Goal: Task Accomplishment & Management: Use online tool/utility

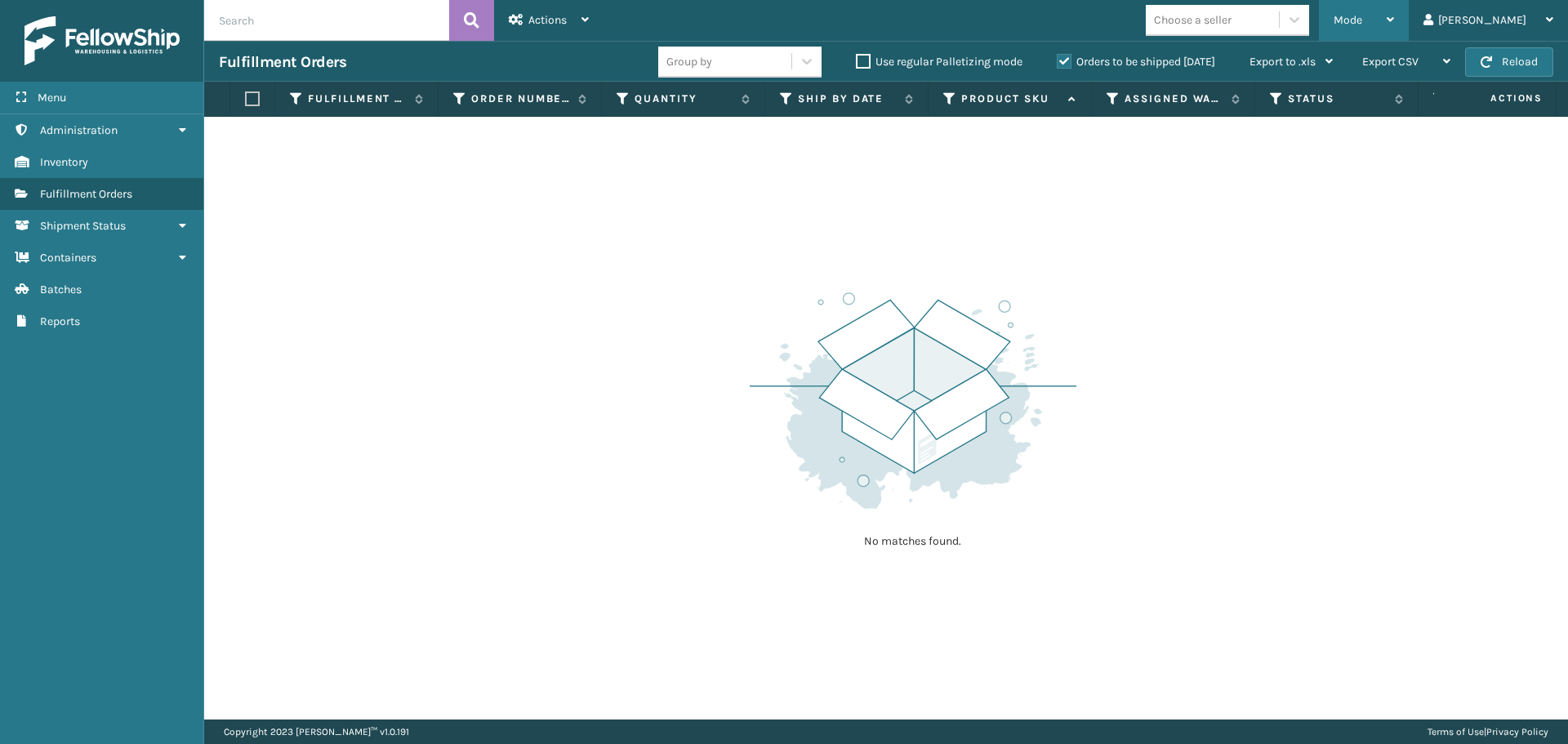
click at [1394, 31] on div "Mode" at bounding box center [1364, 20] width 61 height 40
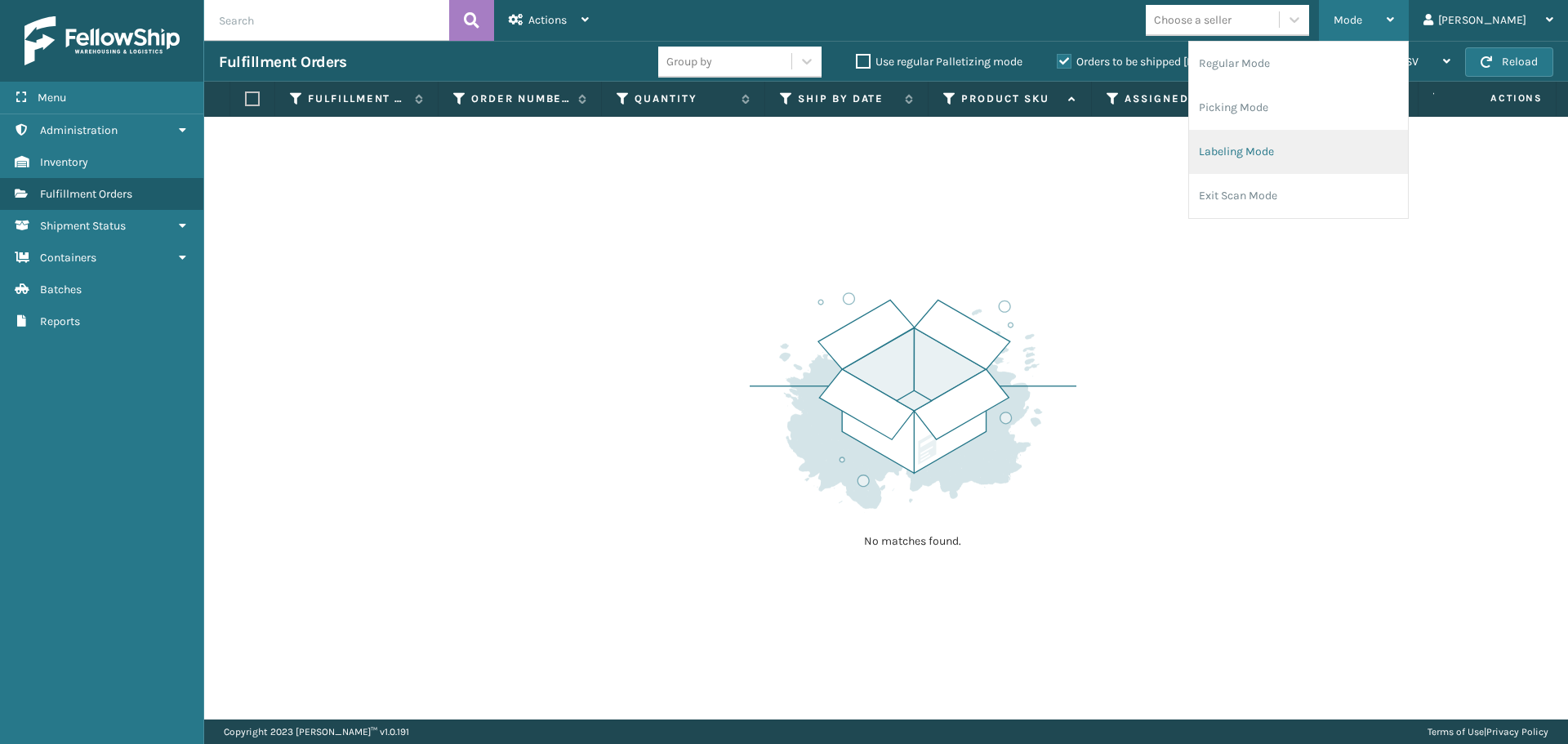
click at [1387, 150] on li "Labeling Mode" at bounding box center [1299, 152] width 219 height 44
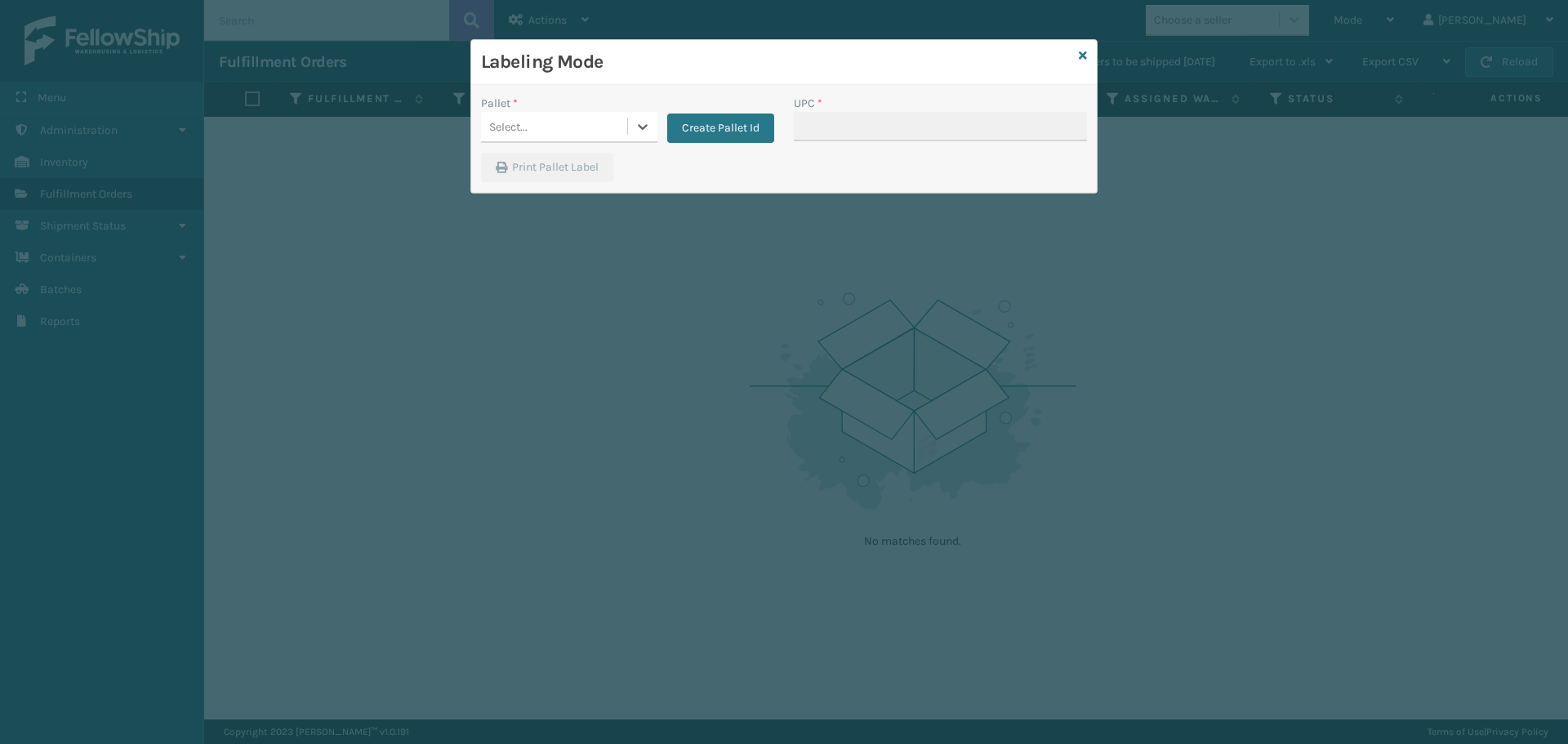
click at [617, 129] on div "Select..." at bounding box center [554, 127] width 146 height 27
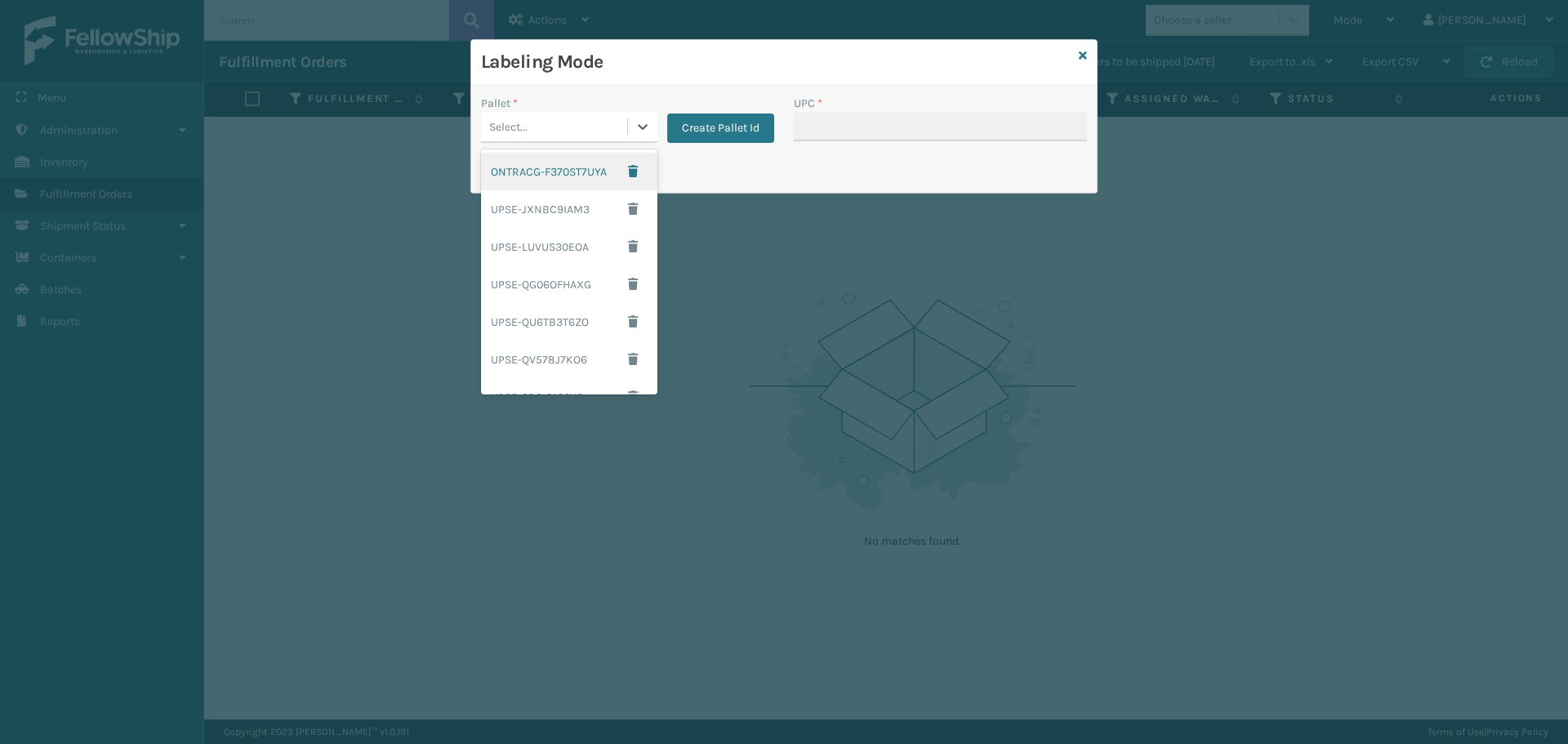
scroll to position [72, 0]
click at [700, 355] on div "Labeling Mode Pallet * option ONTRACG-F370ST7UYA focused, 1 of 8. 8 results ava…" at bounding box center [784, 372] width 1568 height 744
click at [732, 165] on div "Print Pallet Label" at bounding box center [784, 172] width 626 height 39
click at [605, 121] on div "Select..." at bounding box center [554, 127] width 146 height 27
click at [710, 176] on div "Print Pallet Label" at bounding box center [784, 172] width 626 height 39
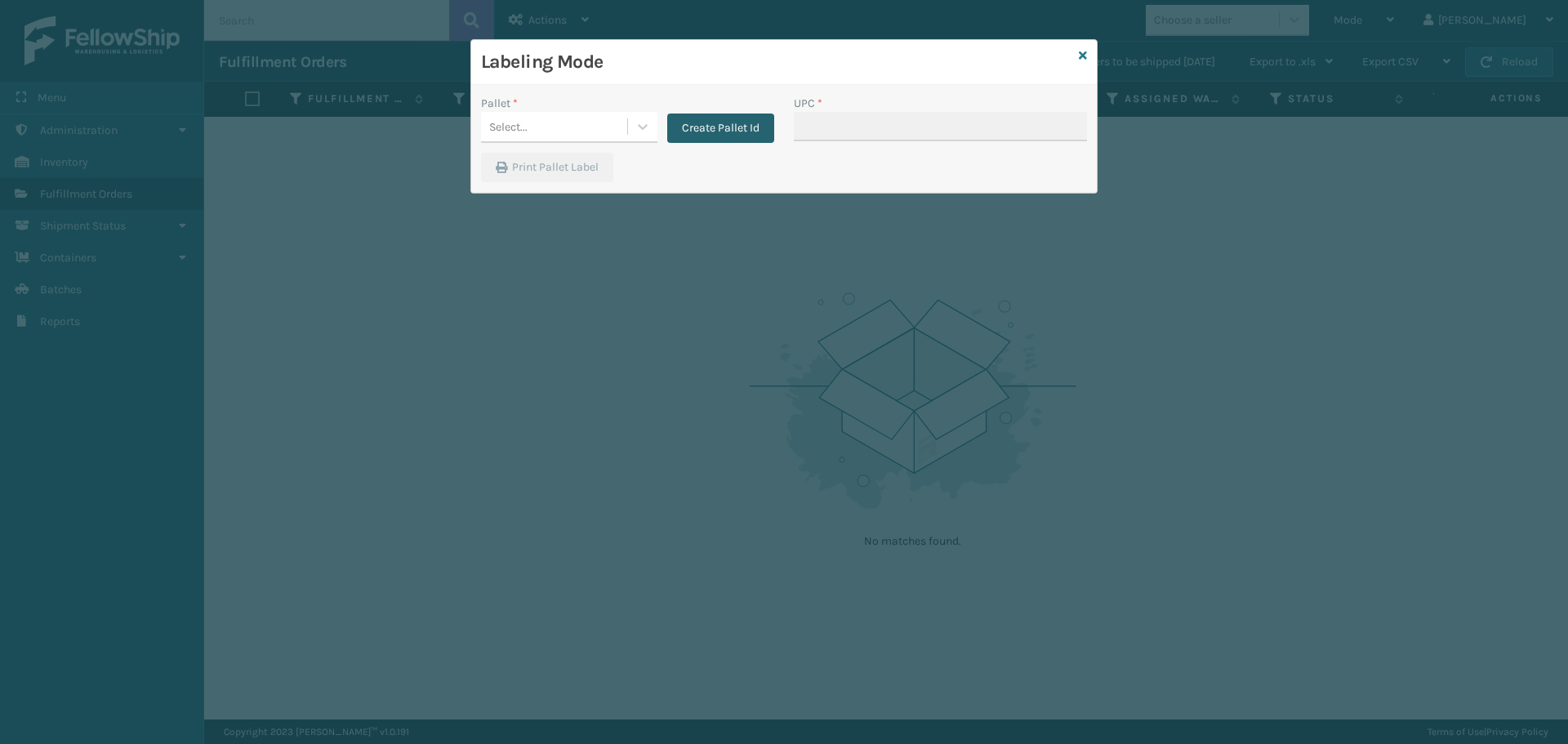
click at [737, 124] on button "Create Pallet Id" at bounding box center [720, 129] width 107 height 29
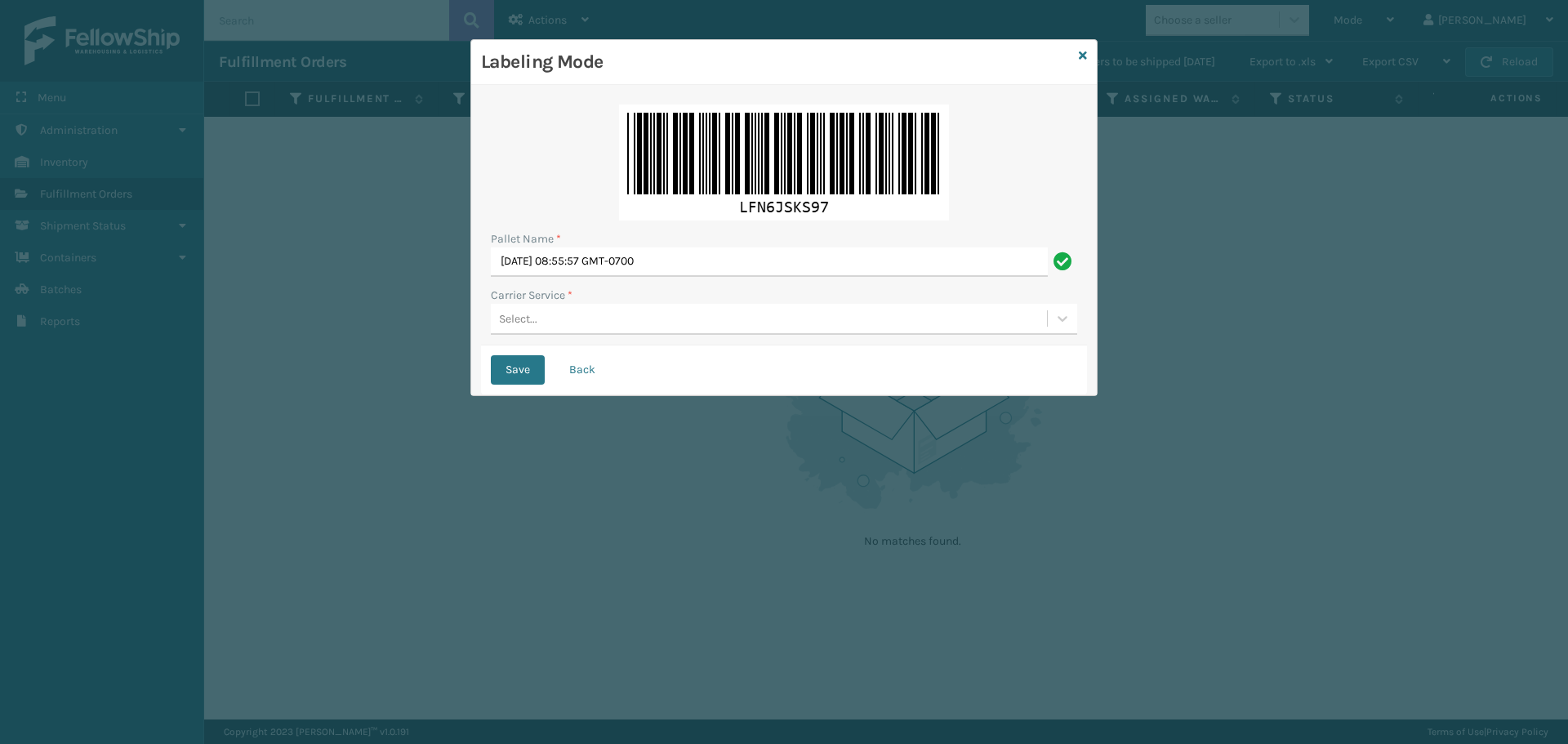
click at [702, 323] on div "Select..." at bounding box center [768, 319] width 556 height 27
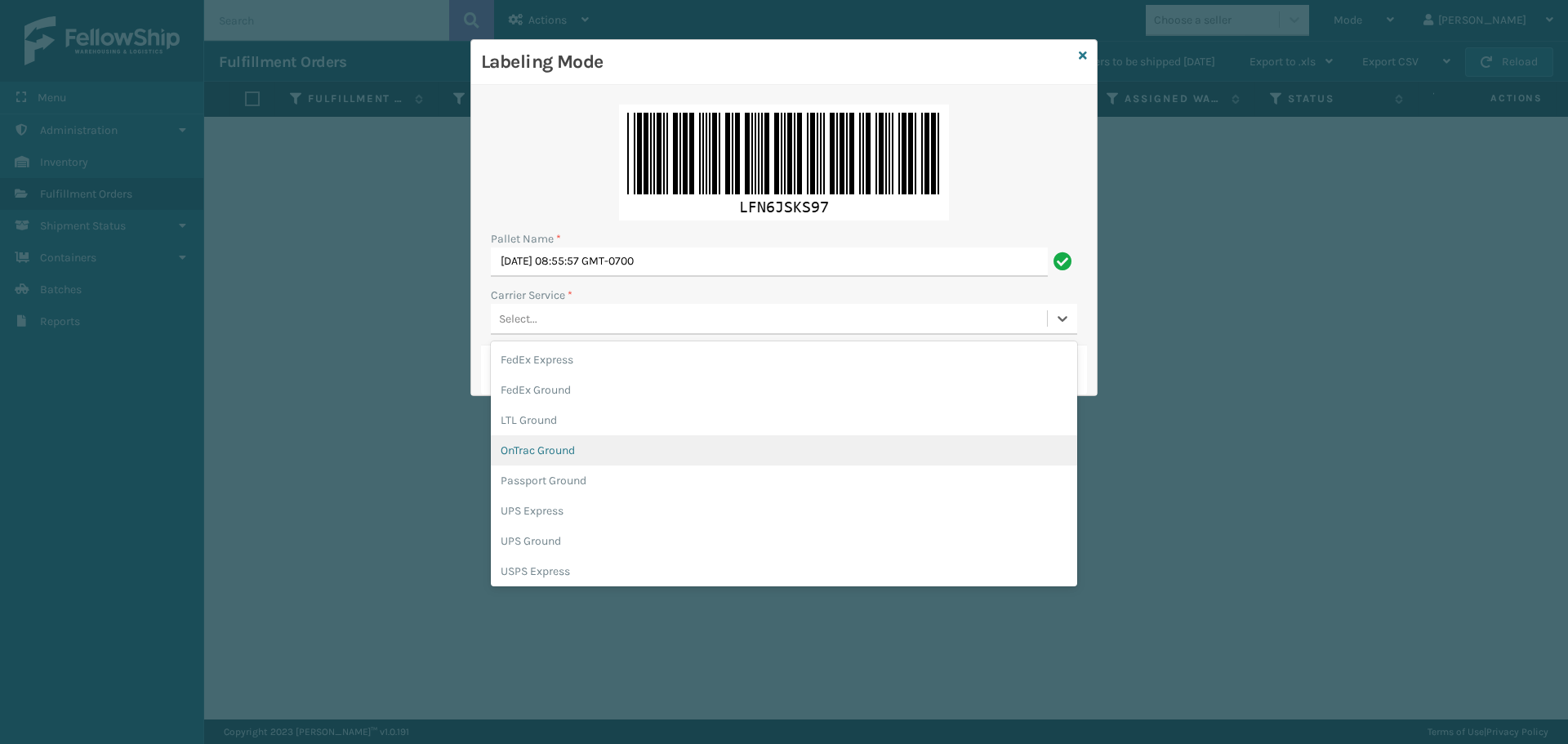
scroll to position [94, 0]
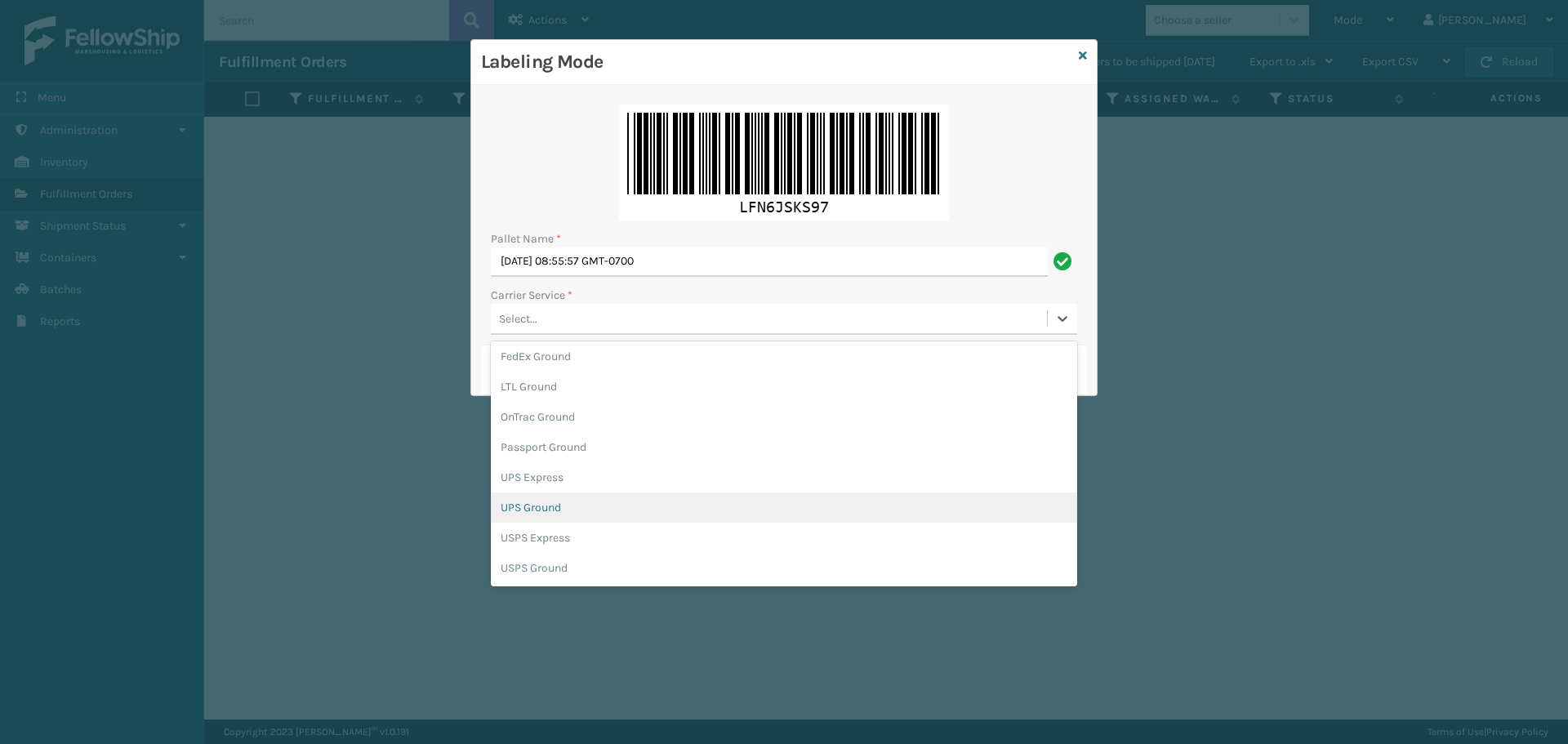
click at [659, 512] on div "UPS Ground" at bounding box center [784, 507] width 586 height 30
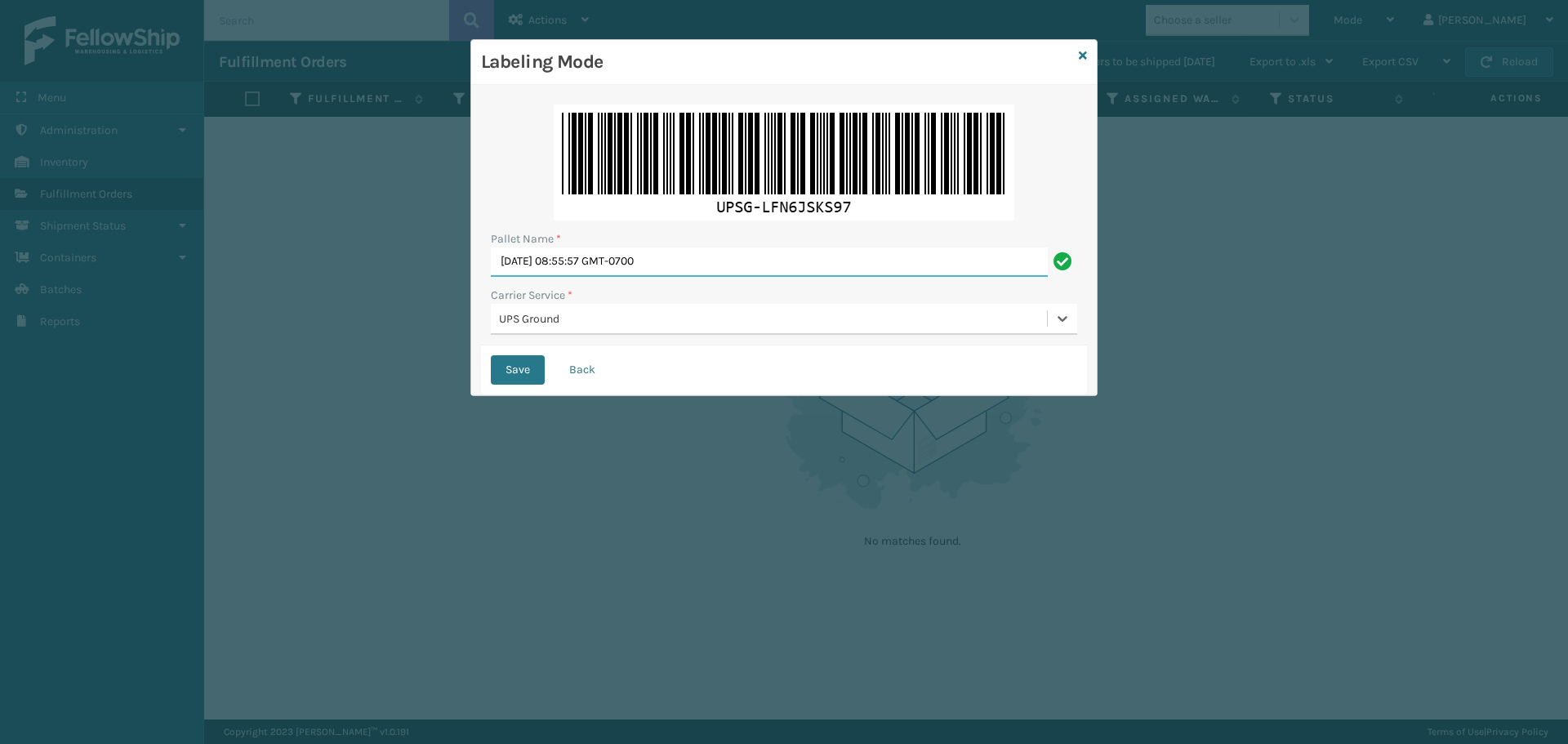
click at [732, 266] on input "[DATE] 08:55:57 GMT-0700" at bounding box center [769, 262] width 557 height 29
type input "M"
type input "BOX TRUCK"
click at [520, 369] on button "Save" at bounding box center [517, 370] width 54 height 29
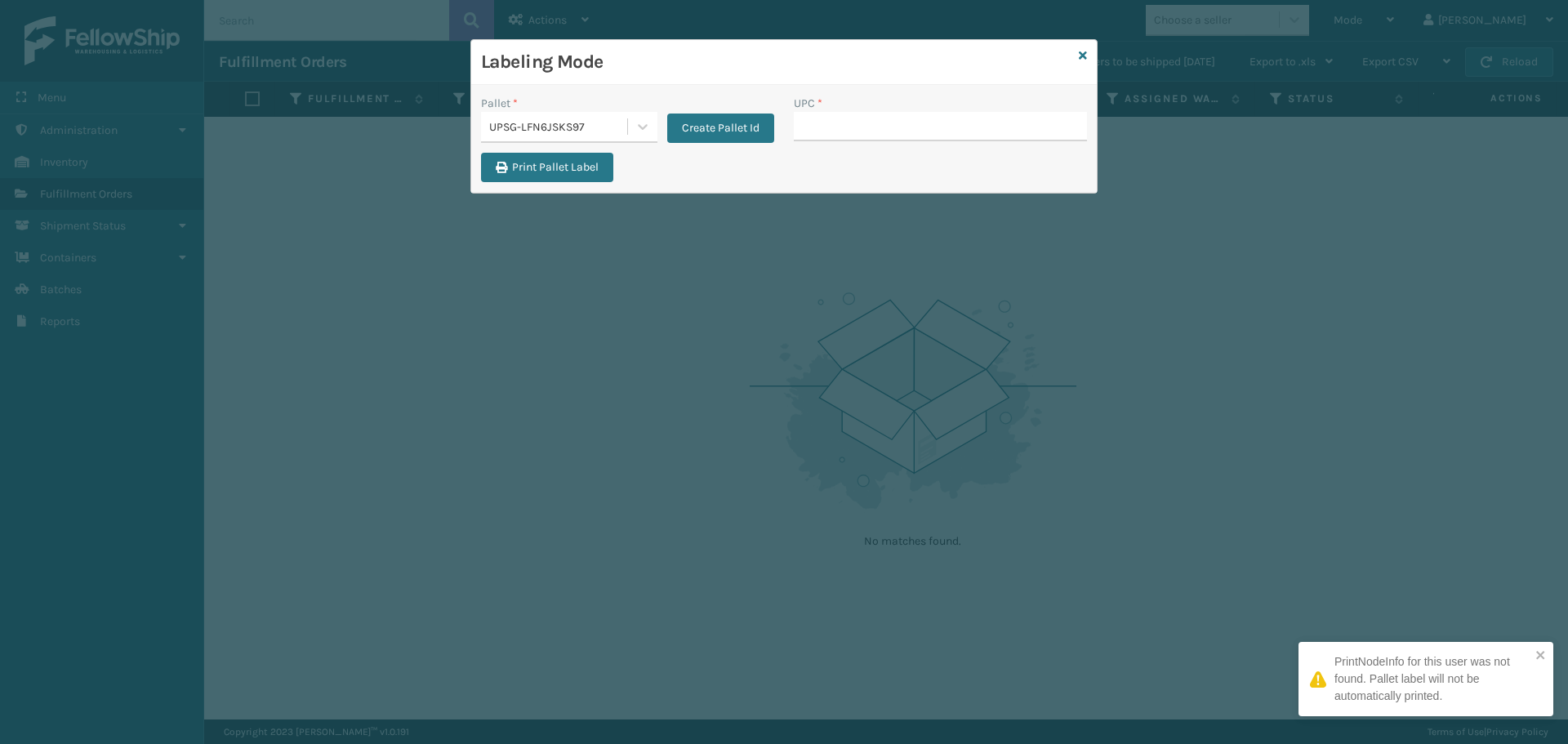
click at [624, 118] on div "UPSG-LFN6JSKS97" at bounding box center [559, 127] width 140 height 17
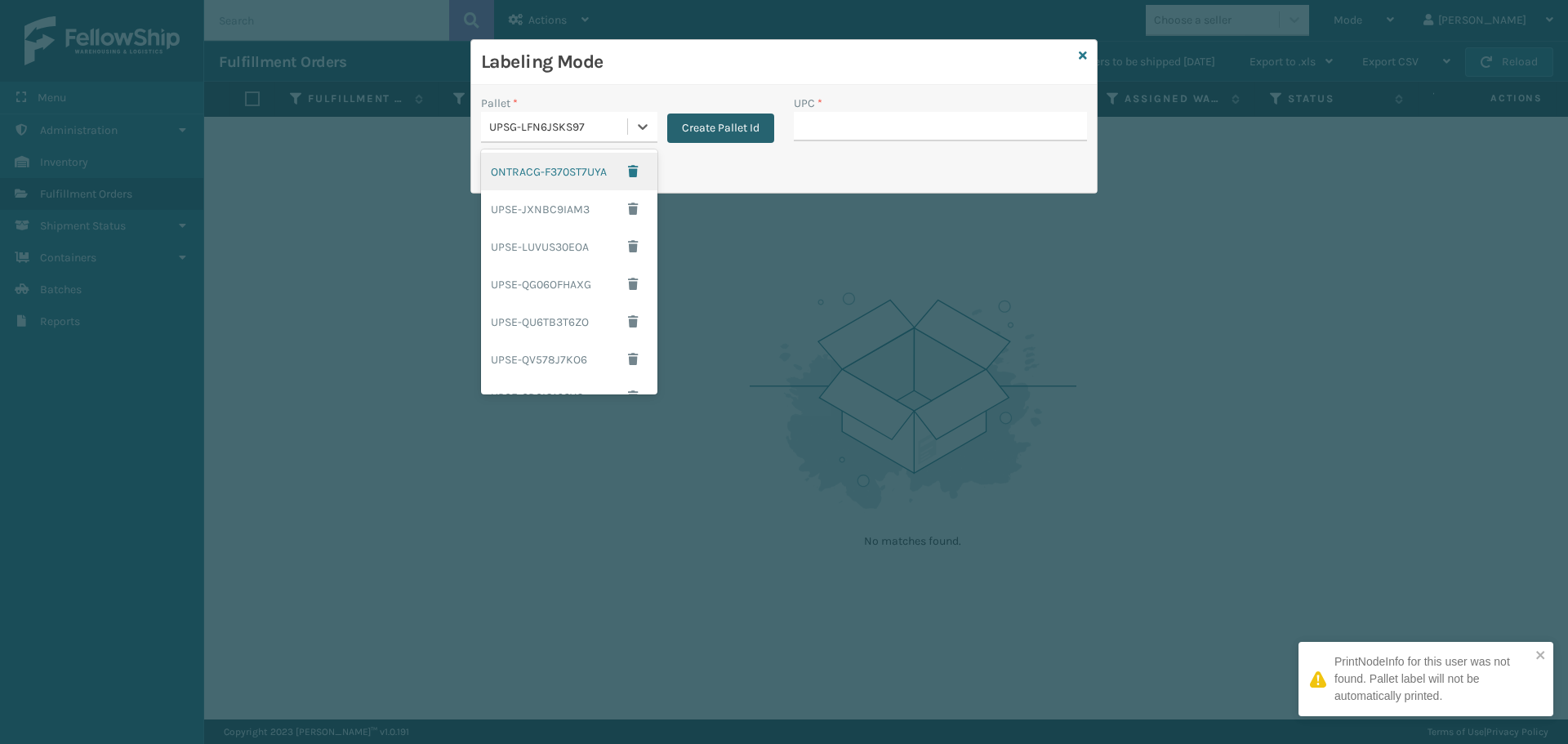
click at [733, 119] on button "Create Pallet Id" at bounding box center [720, 129] width 107 height 29
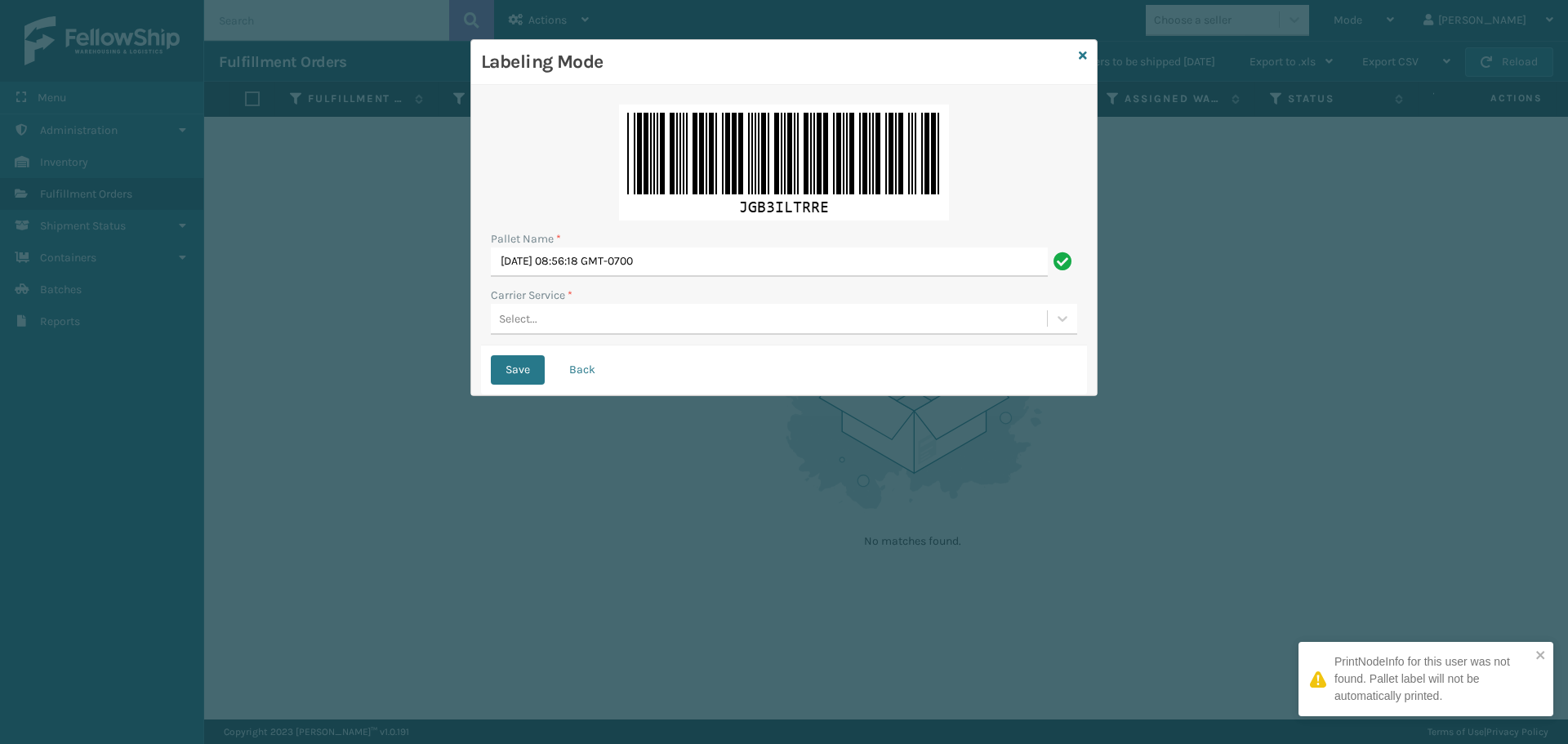
click at [701, 314] on div "Select..." at bounding box center [768, 319] width 556 height 27
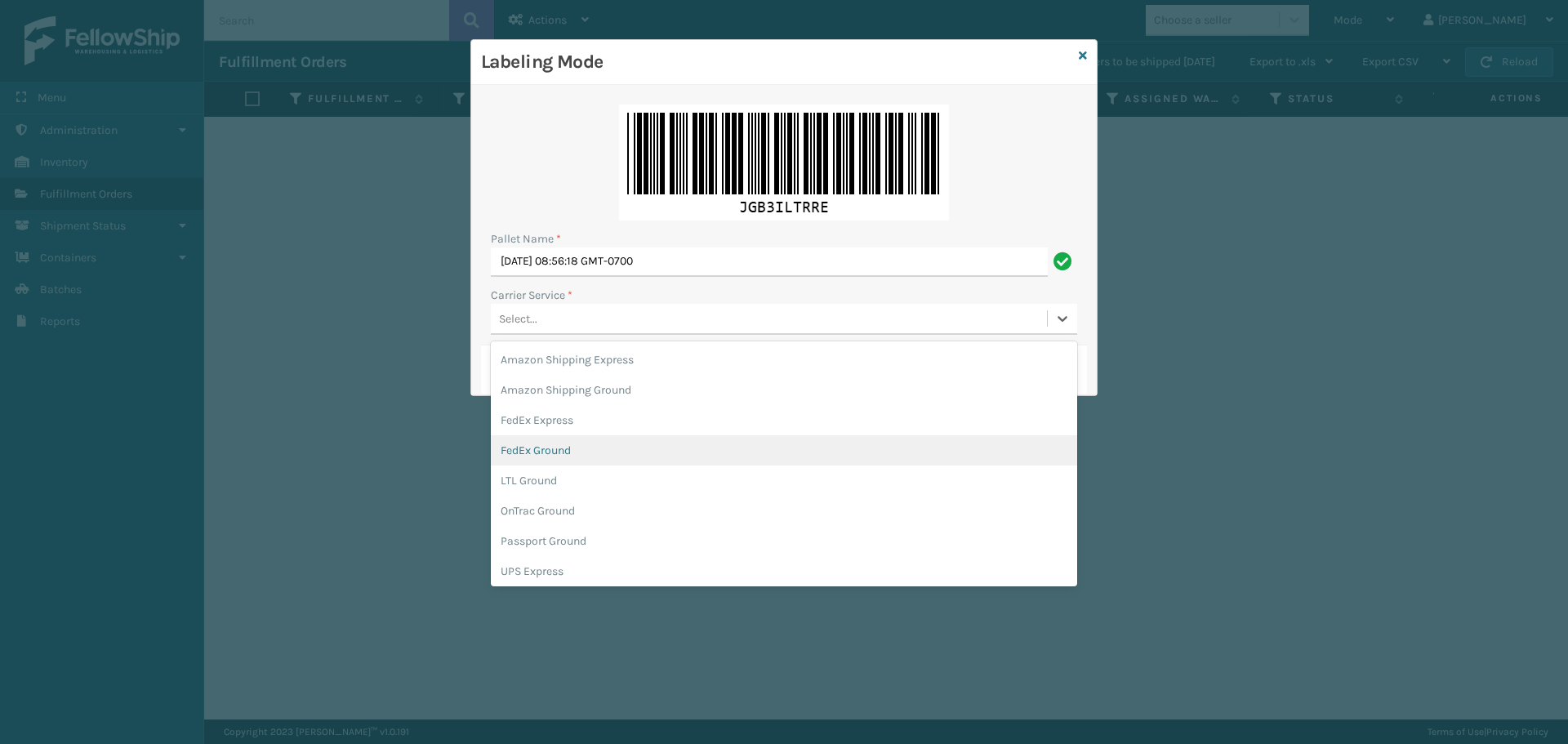
click at [691, 443] on div "FedEx Ground" at bounding box center [784, 450] width 586 height 30
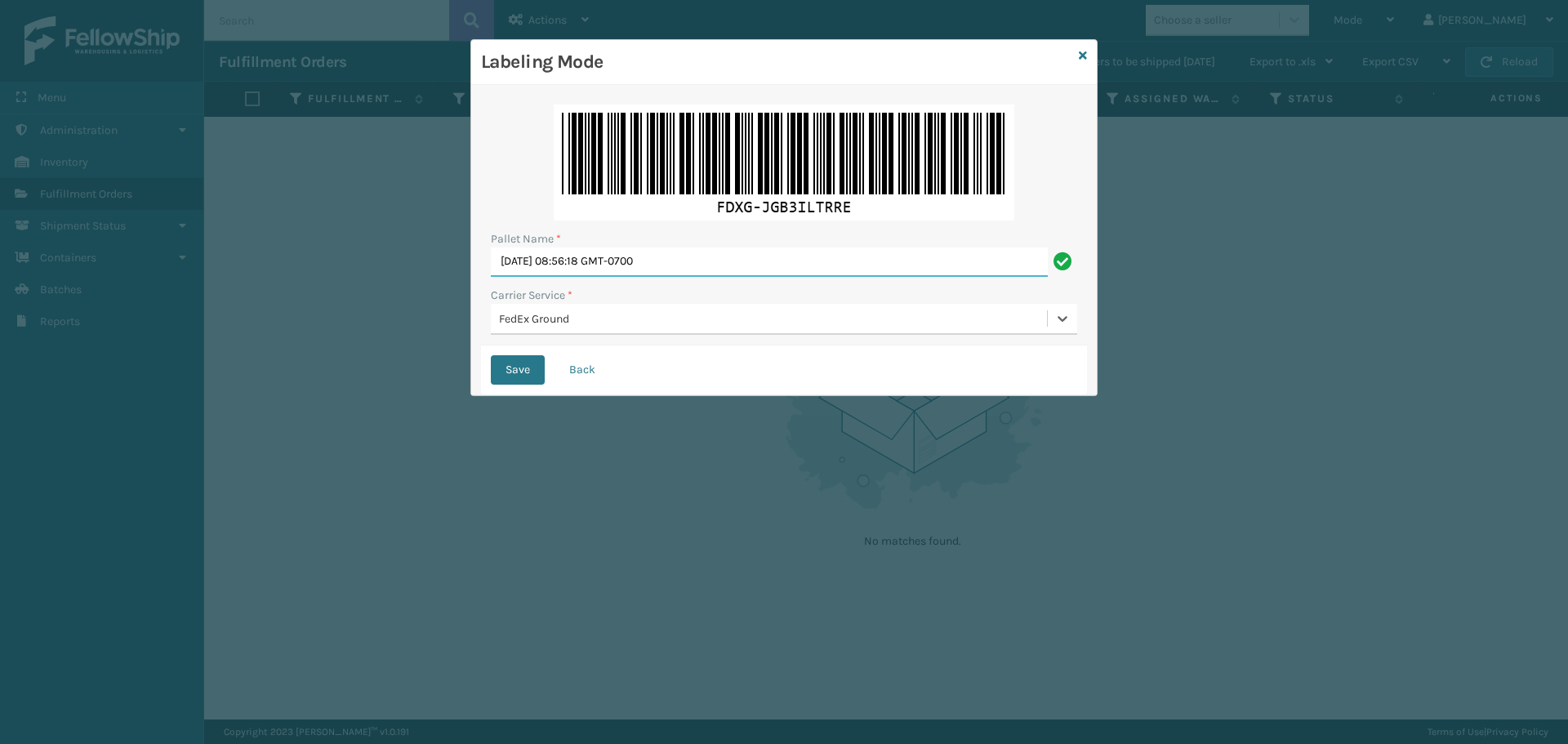
click at [718, 270] on input "[DATE] 08:56:18 GMT-0700" at bounding box center [769, 262] width 557 height 29
type input "M"
type input "T450646"
click at [491, 355] on button "Save" at bounding box center [517, 370] width 54 height 29
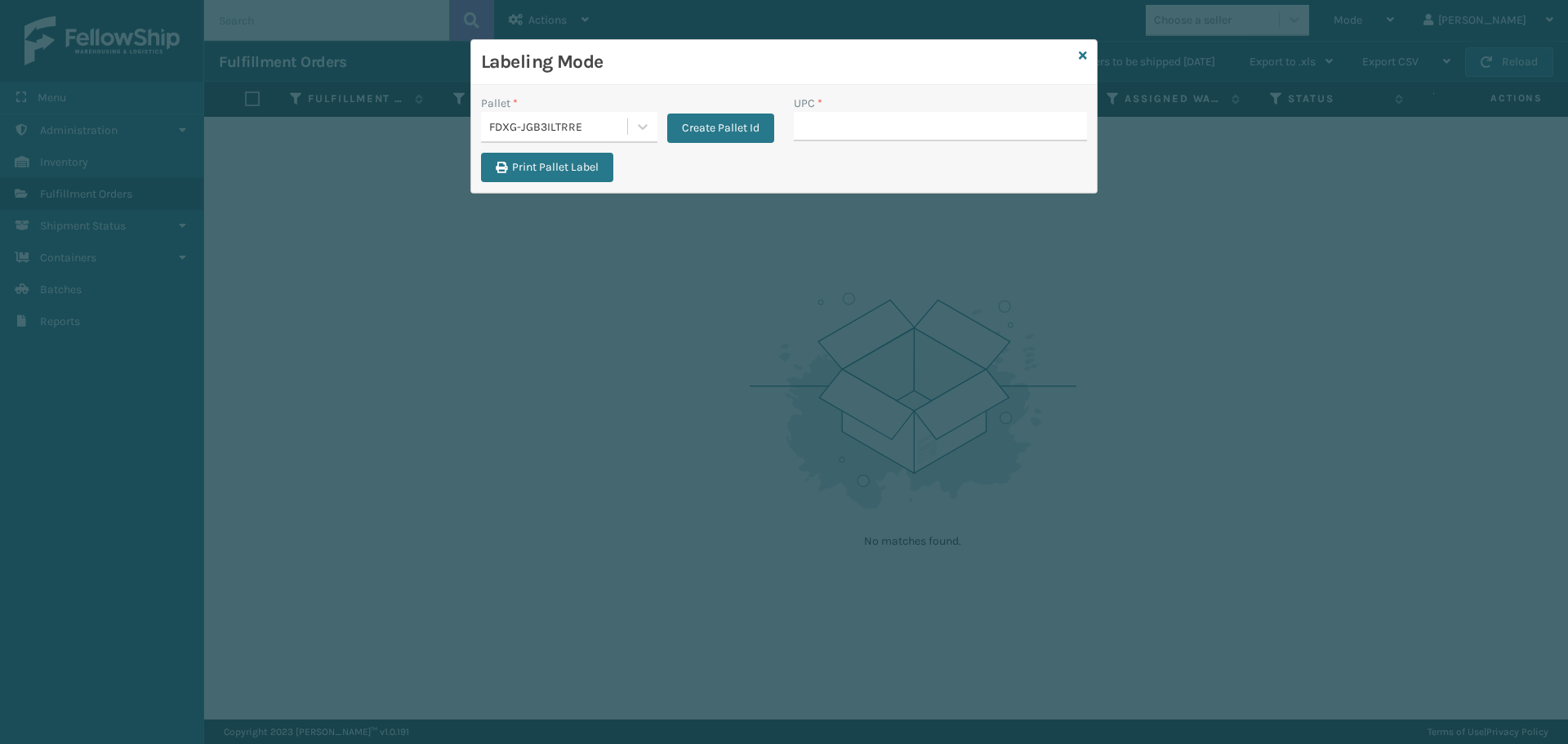
click at [606, 131] on div "FDXG-JGB3ILTRRE" at bounding box center [559, 127] width 140 height 17
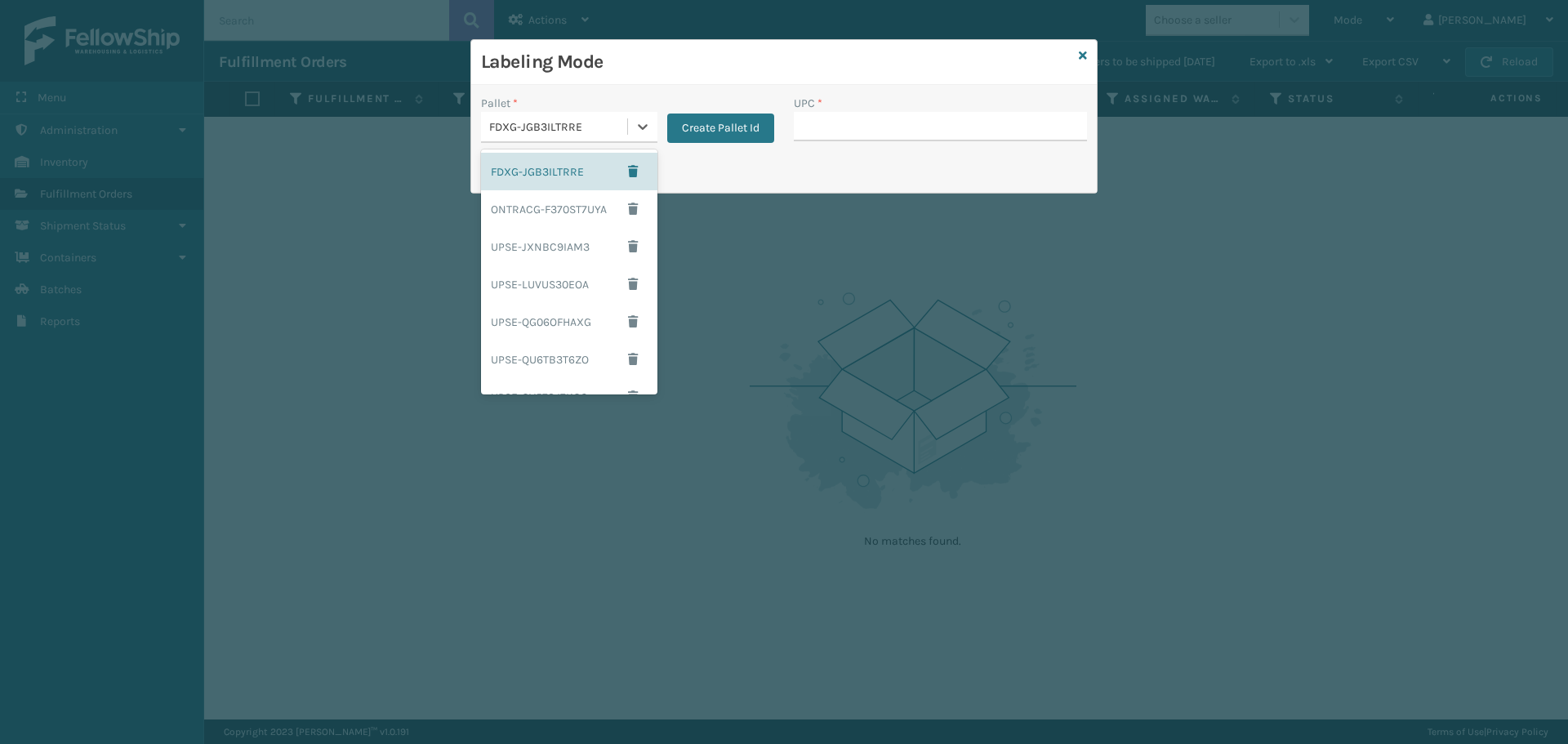
scroll to position [147, 0]
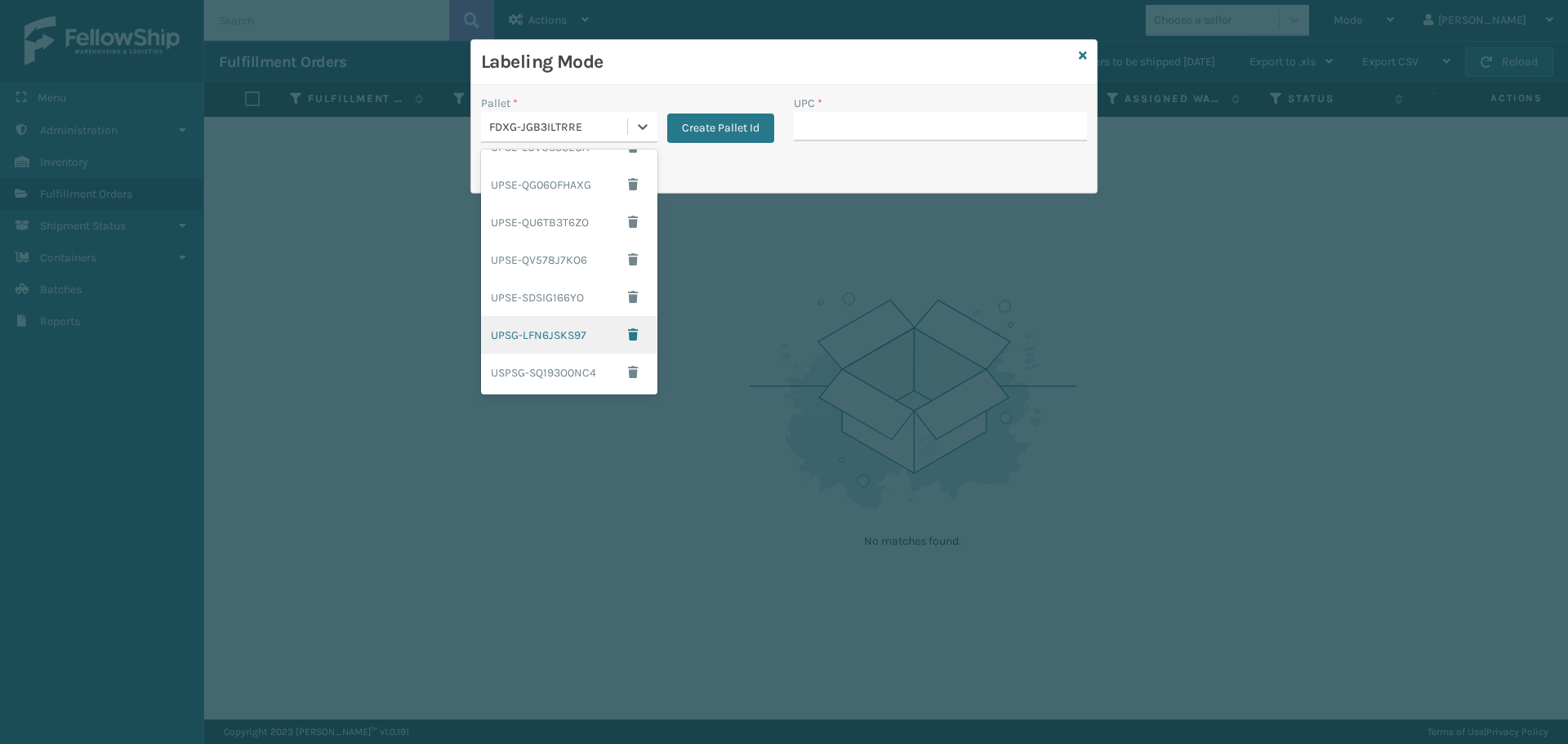
click at [558, 340] on div "UPSG-LFN6JSKS97" at bounding box center [570, 334] width 176 height 38
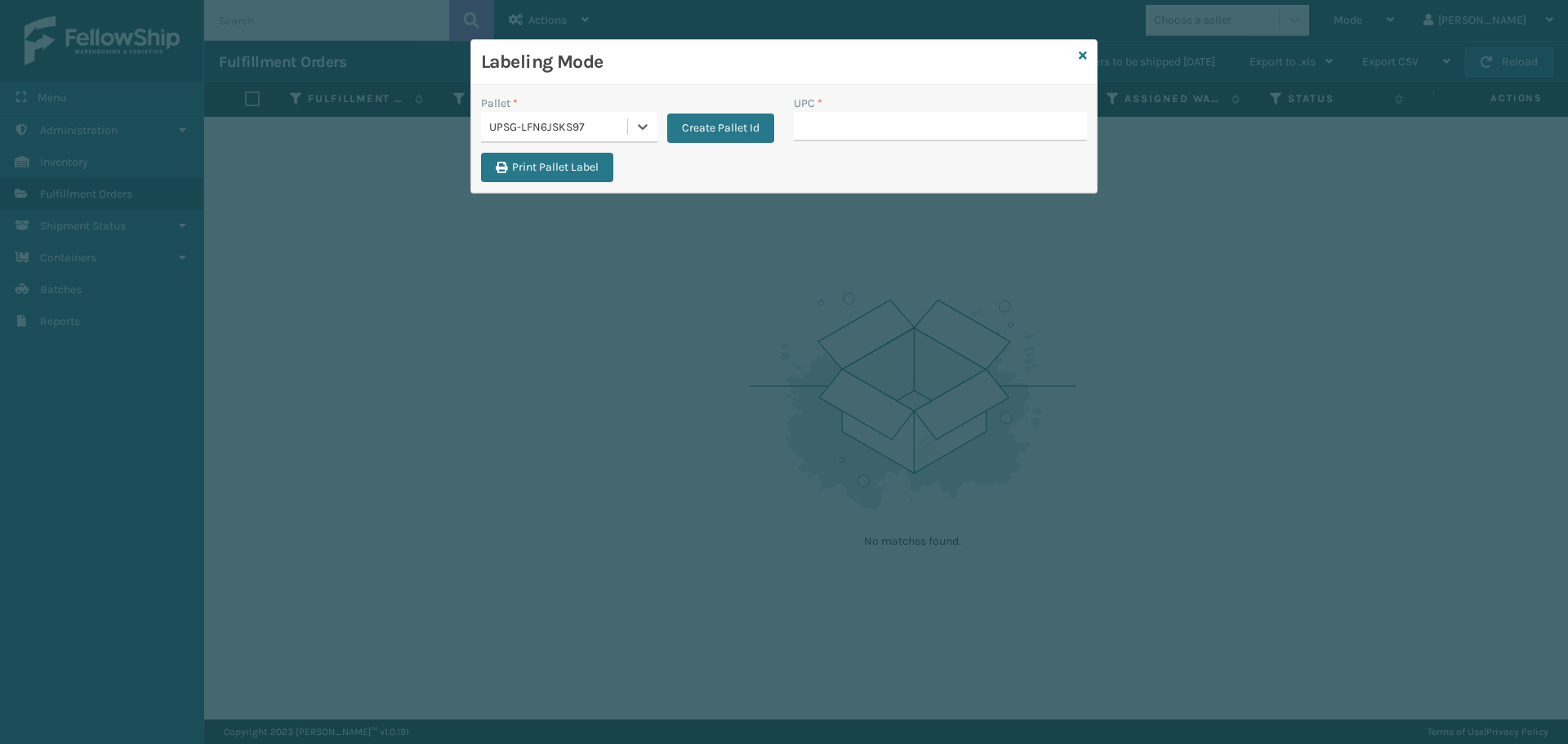
click at [902, 107] on div "UPC *" at bounding box center [940, 103] width 293 height 17
click at [902, 120] on input "UPC *" at bounding box center [940, 127] width 293 height 29
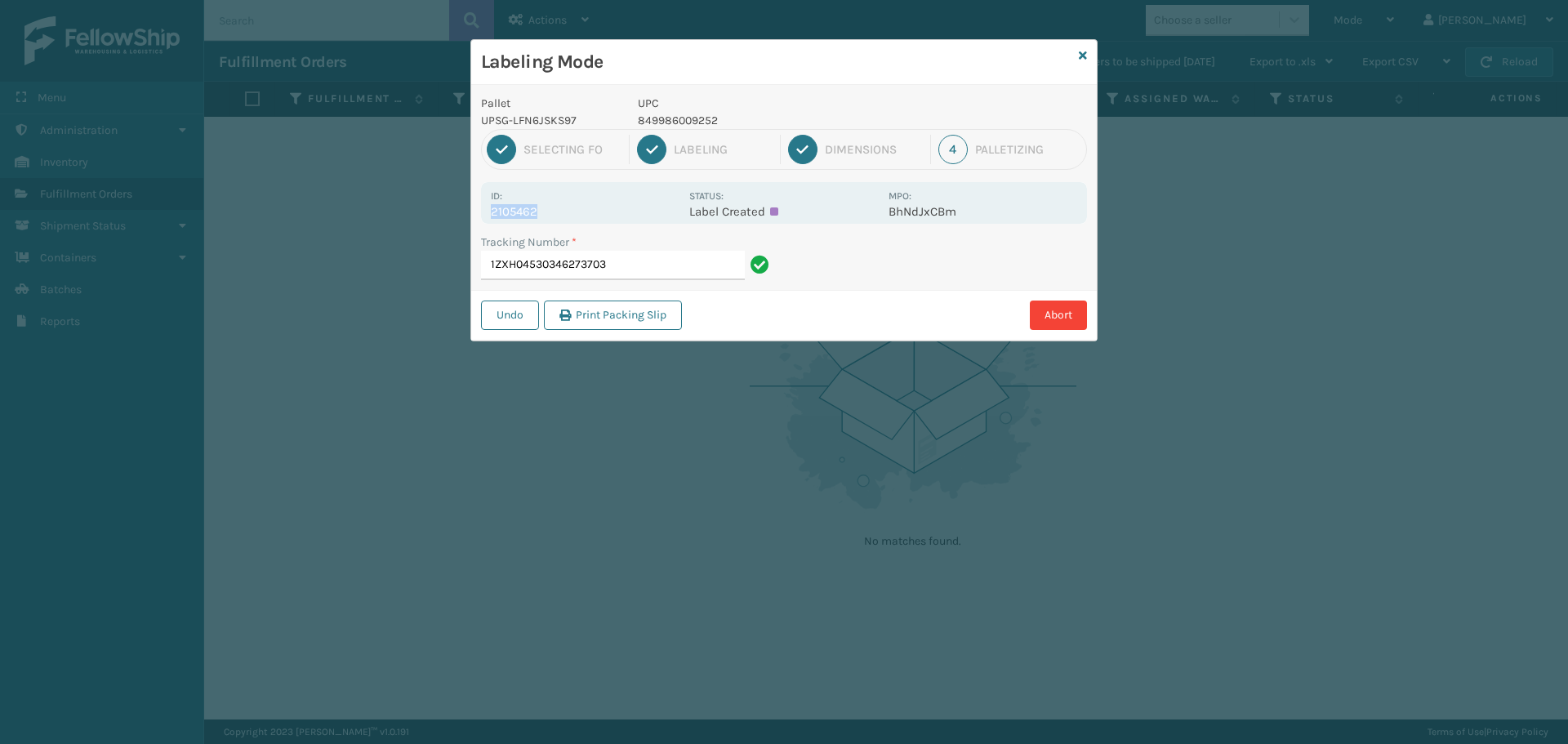
drag, startPoint x: 536, startPoint y: 212, endPoint x: 421, endPoint y: 223, distance: 115.5
click at [421, 223] on div "Labeling Mode Pallet UPSG-LFN6JSKS97 UPC 849986009252 1 Selecting FO 2 Labeling…" at bounding box center [784, 372] width 1568 height 744
copy p "2105462"
click at [625, 265] on input "1ZXH04530346273703" at bounding box center [613, 265] width 264 height 29
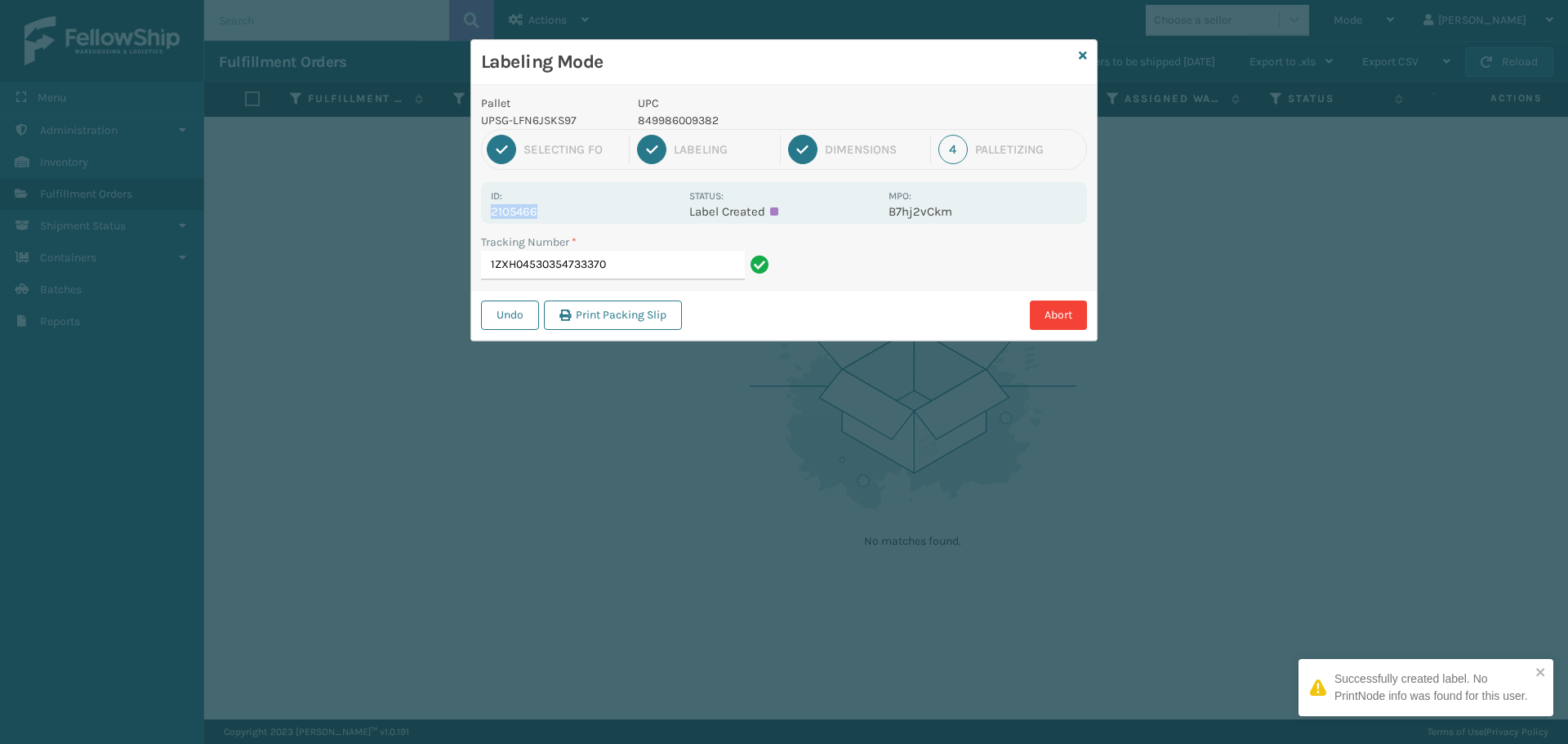
drag, startPoint x: 536, startPoint y: 209, endPoint x: 469, endPoint y: 216, distance: 67.4
click at [469, 216] on div "Labeling Mode Pallet UPSG-LFN6JSKS97 UPC 849986009382 1 Selecting FO 2 Labeling…" at bounding box center [784, 372] width 1568 height 744
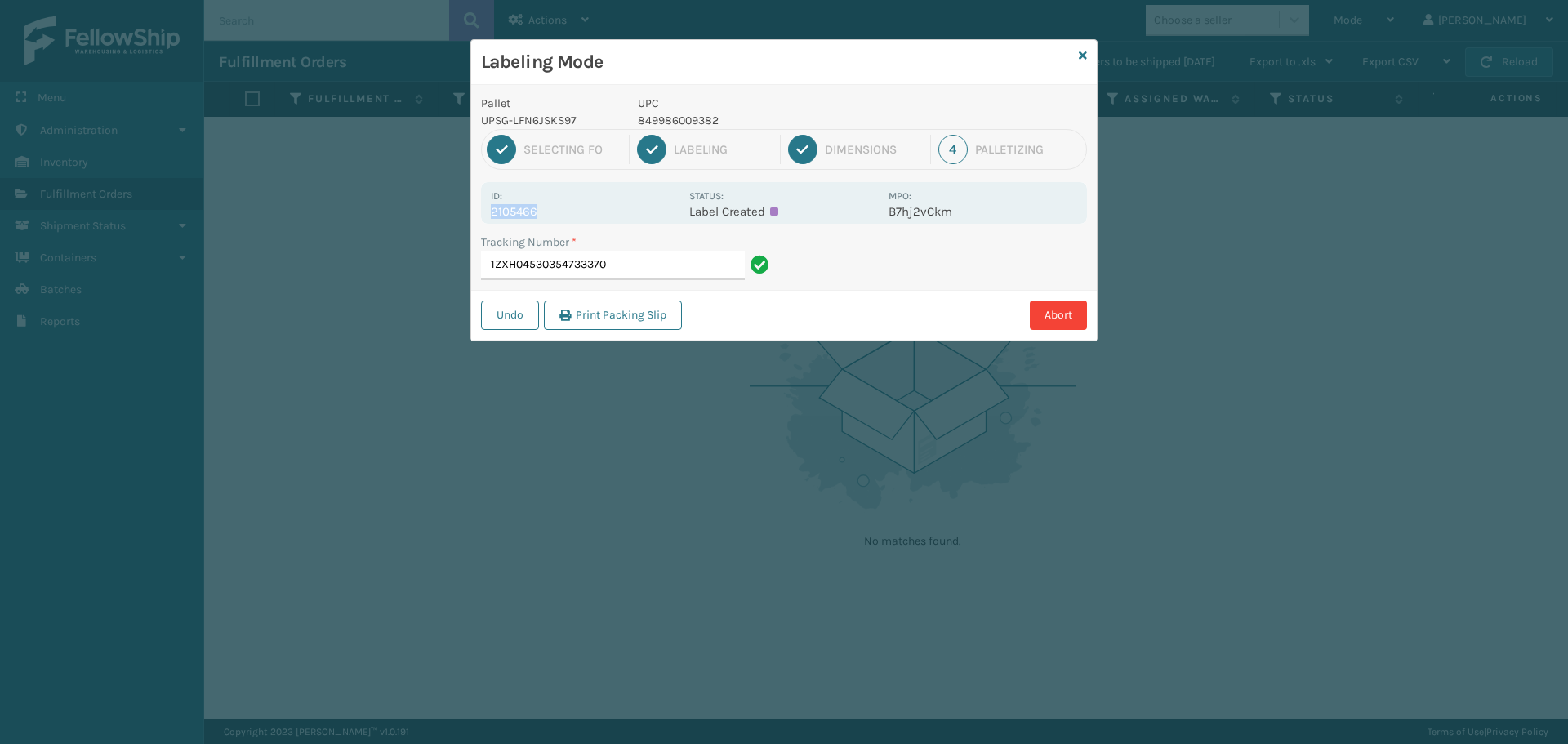
copy p "2105466"
click at [673, 287] on div "Tracking Number * 1ZXH04530354733370" at bounding box center [627, 261] width 313 height 56
click at [666, 264] on input "1ZXH04530354733370" at bounding box center [613, 265] width 264 height 29
drag, startPoint x: 534, startPoint y: 210, endPoint x: 431, endPoint y: 211, distance: 103.0
click at [431, 211] on div "Labeling Mode Pallet UPSG-LFN6JSKS97 UPC 849986009382 1 Selecting FO 2 Labeling…" at bounding box center [784, 372] width 1568 height 744
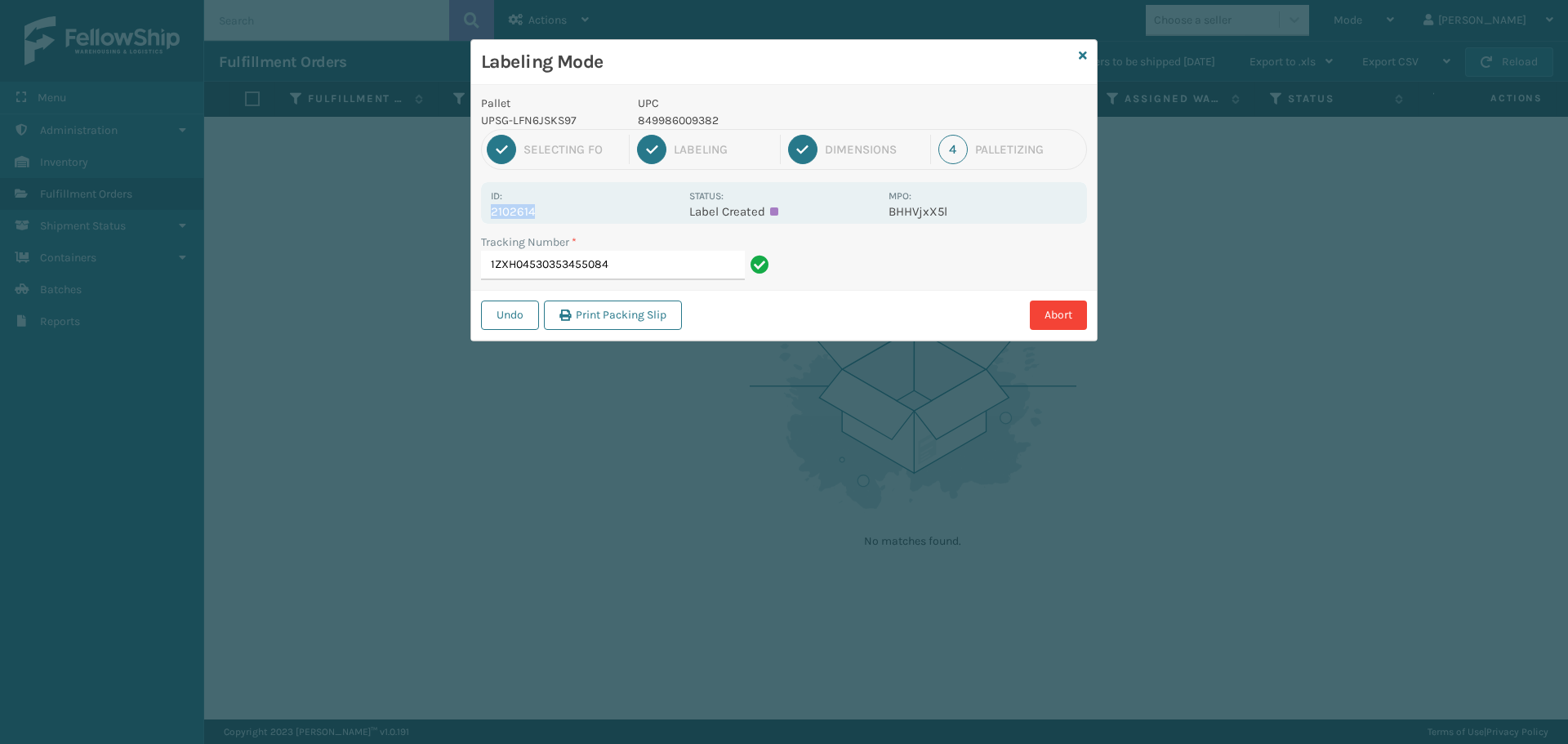
copy p "2102614"
click at [660, 265] on input "1ZXH04530353455084" at bounding box center [613, 265] width 264 height 29
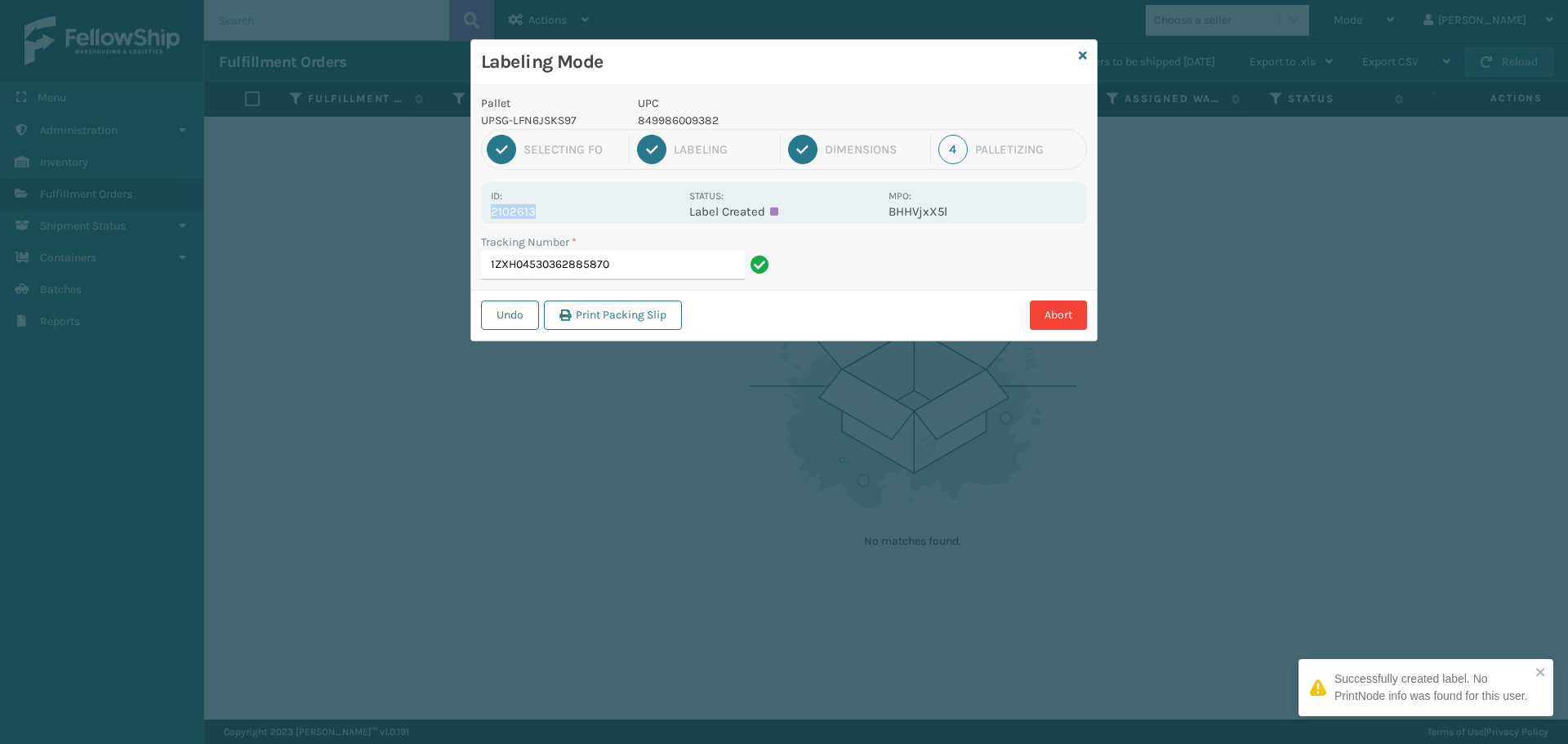
drag, startPoint x: 534, startPoint y: 215, endPoint x: 453, endPoint y: 217, distance: 81.0
click at [453, 217] on div "Labeling Mode Pallet UPSG-LFN6JSKS97 UPC 849986009382 1 Selecting FO 2 Labeling…" at bounding box center [784, 372] width 1568 height 744
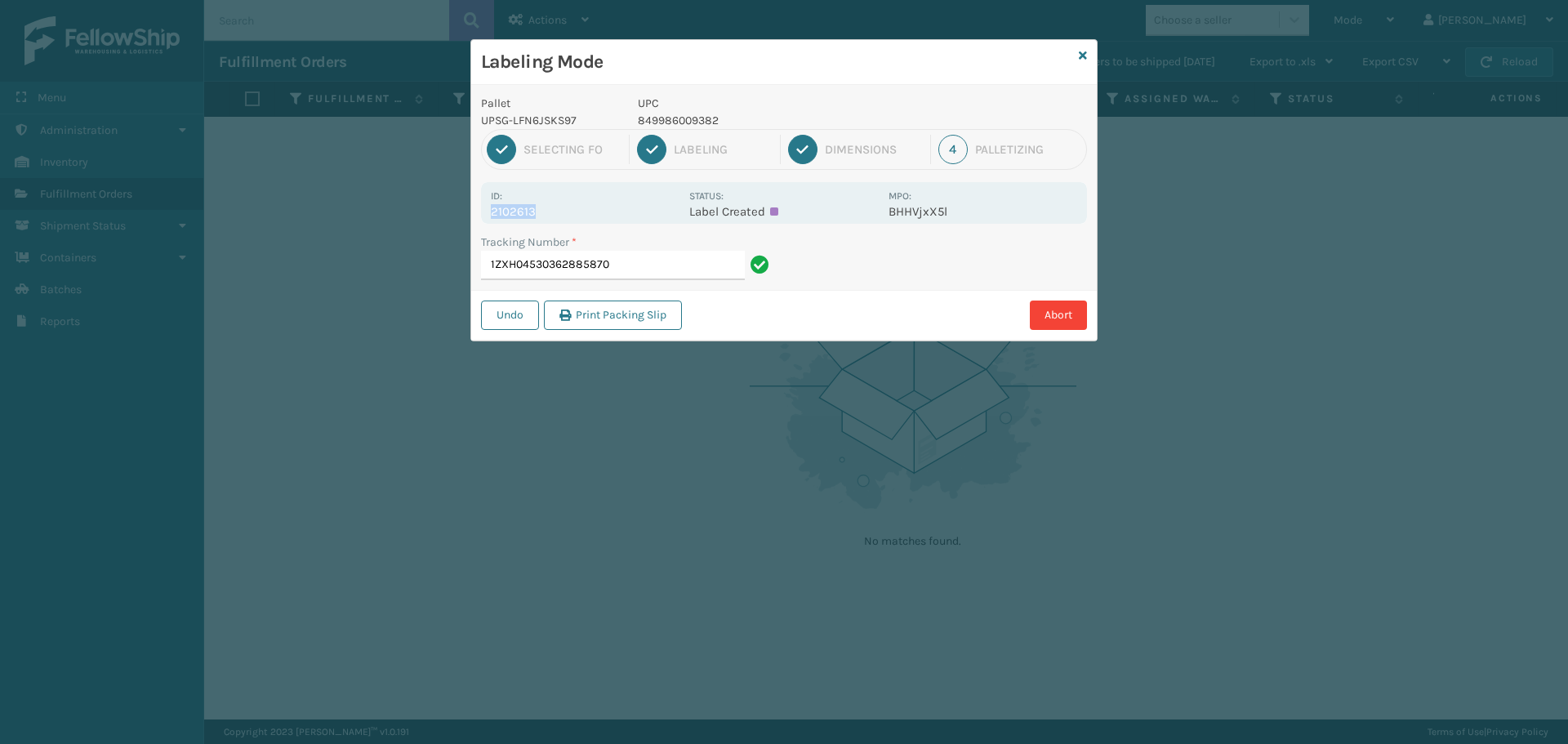
copy p "2102613"
click at [722, 271] on input "1ZXH04530362885870" at bounding box center [613, 265] width 264 height 29
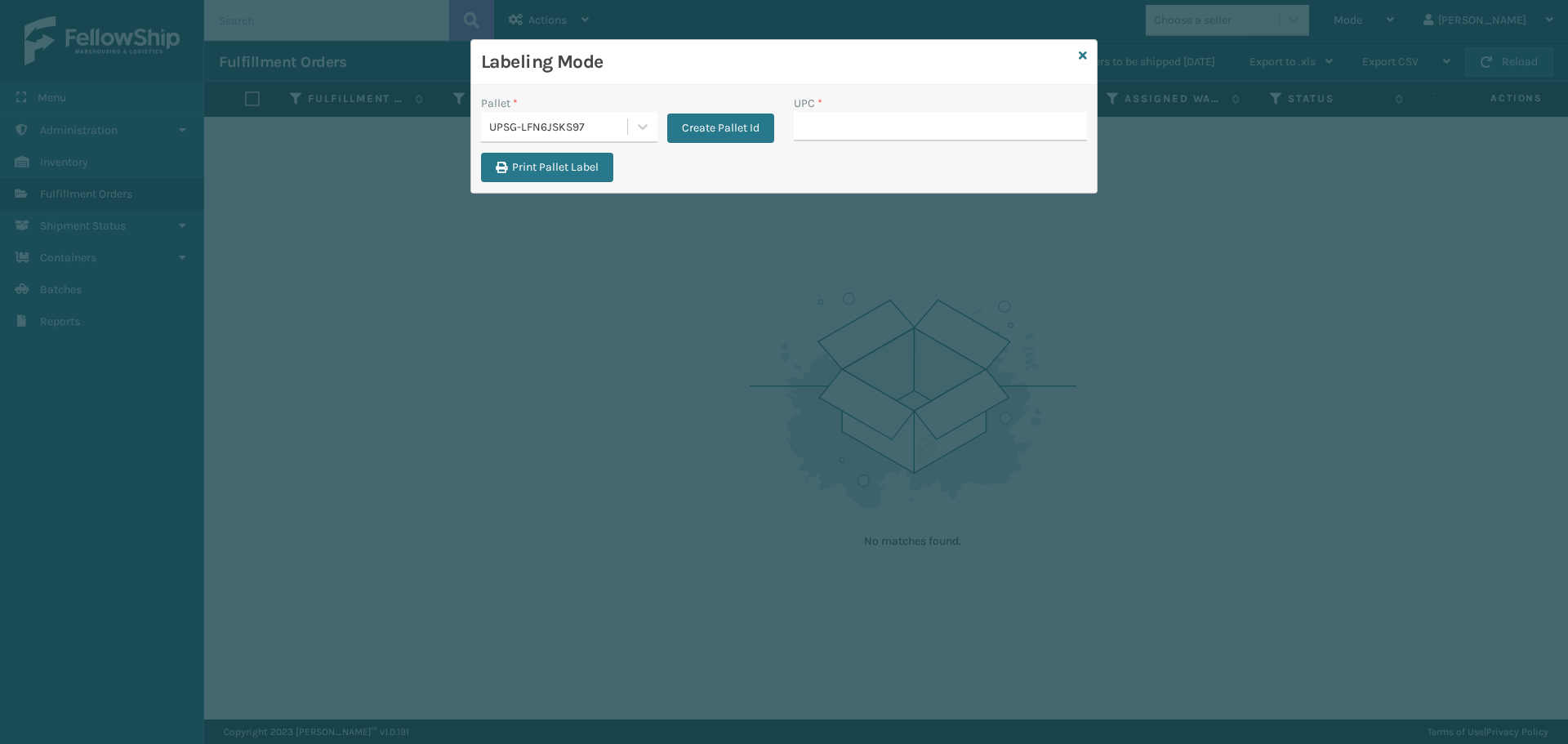
click at [593, 122] on div "UPSG-LFN6JSKS97" at bounding box center [559, 127] width 140 height 17
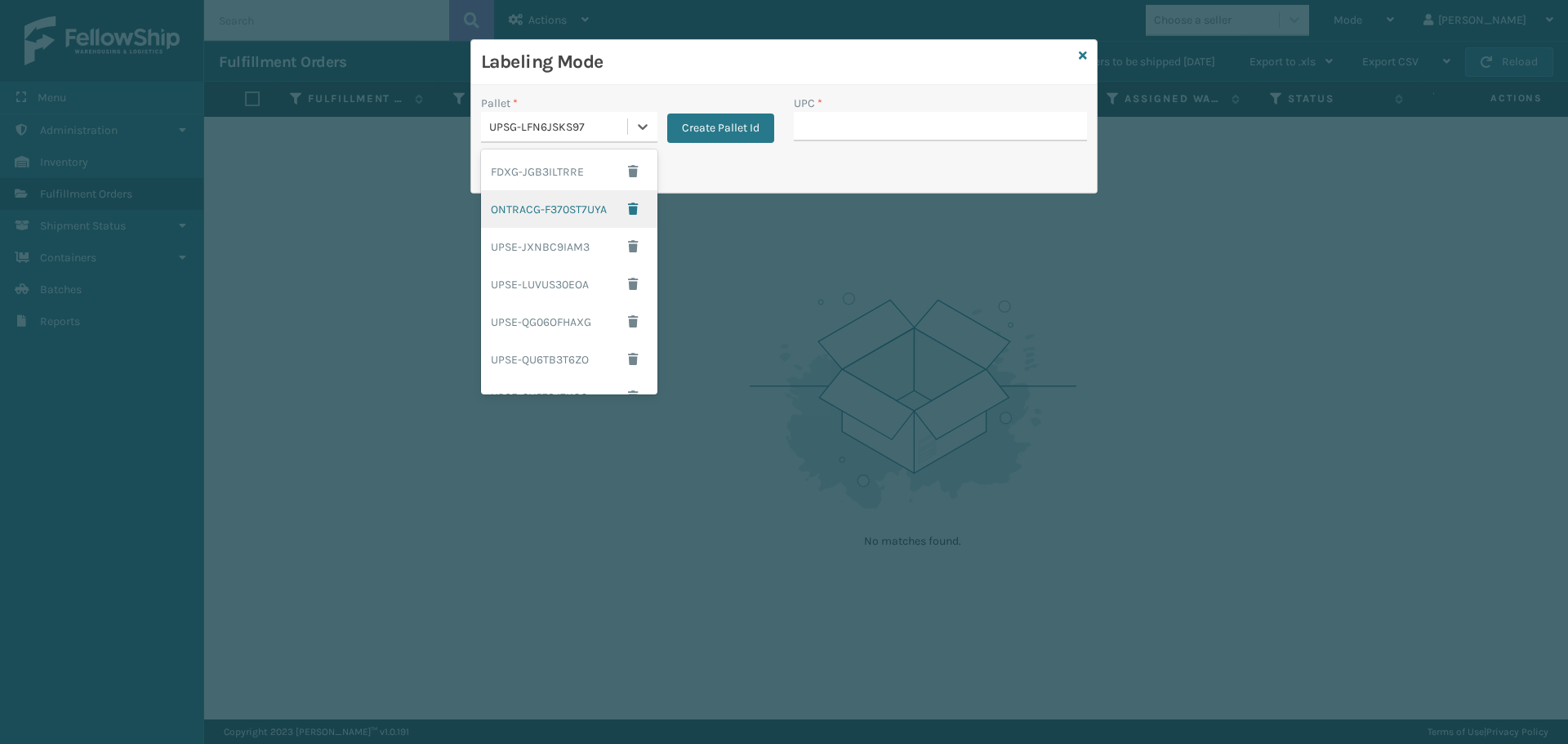
click at [574, 209] on div "ONTRACG-F370ST7UYA" at bounding box center [570, 209] width 176 height 38
click at [615, 130] on div "ONTRACG-F370ST7UYA" at bounding box center [559, 127] width 140 height 17
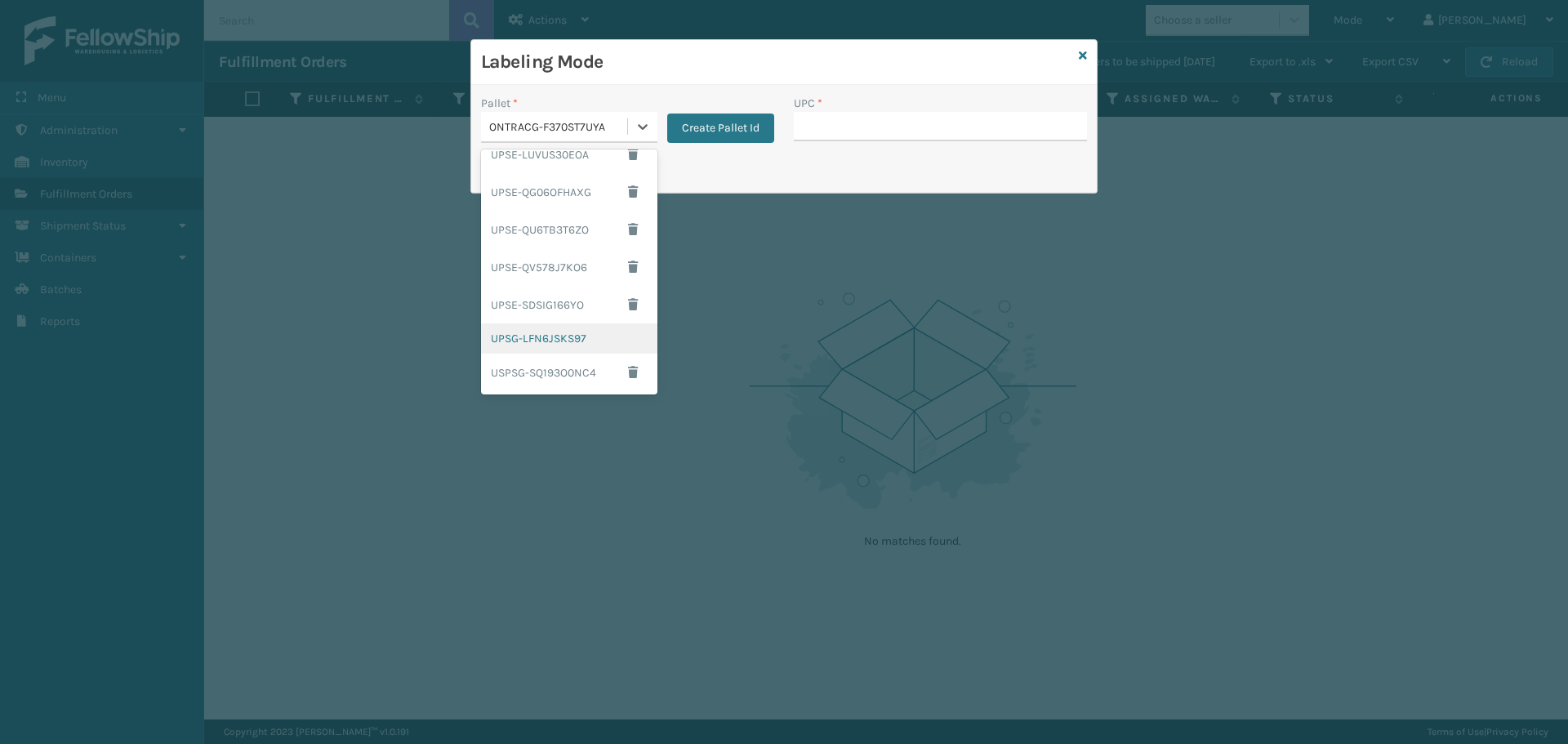
click at [569, 333] on div "UPSG-LFN6JSKS97" at bounding box center [570, 338] width 176 height 30
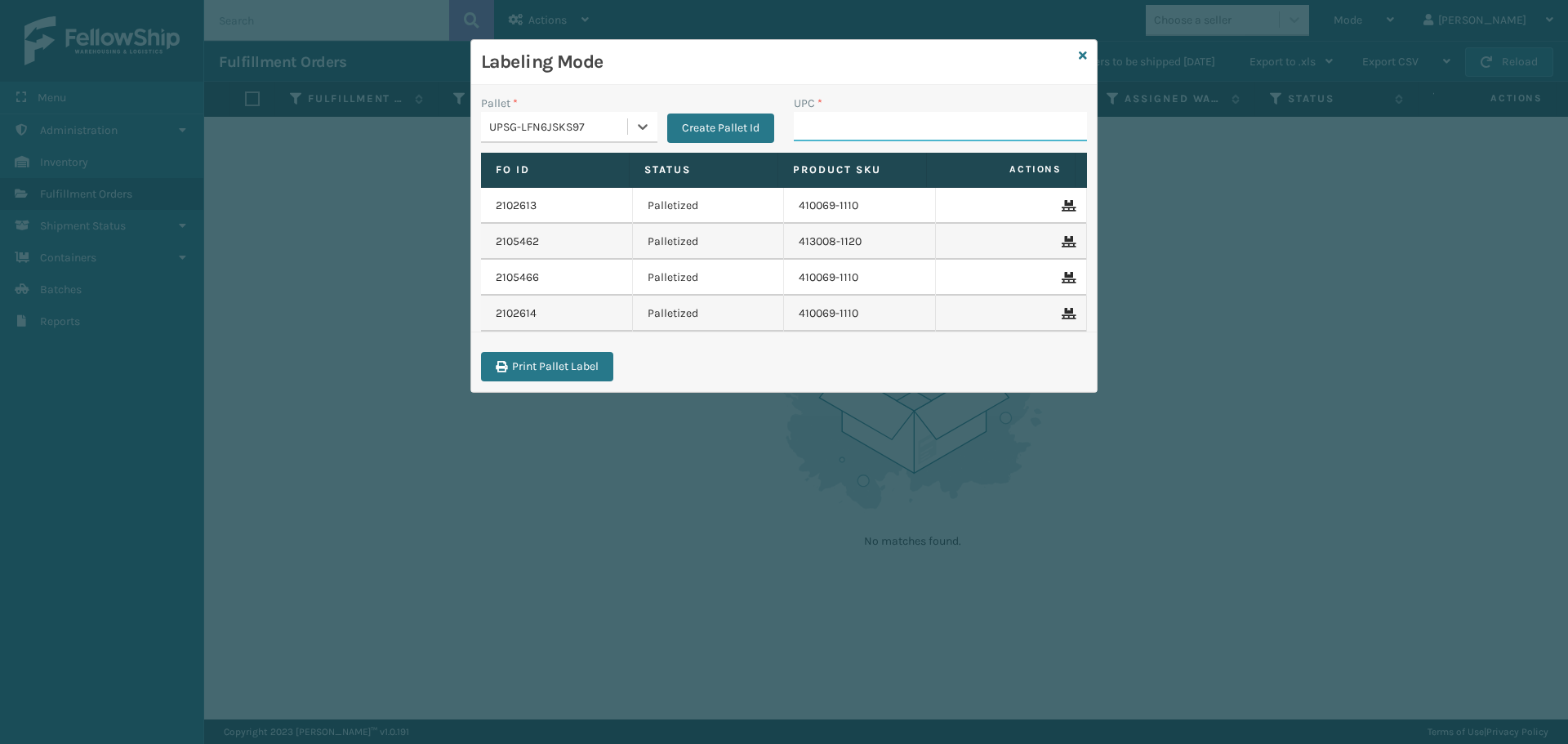
click at [827, 121] on input "UPC *" at bounding box center [940, 127] width 293 height 29
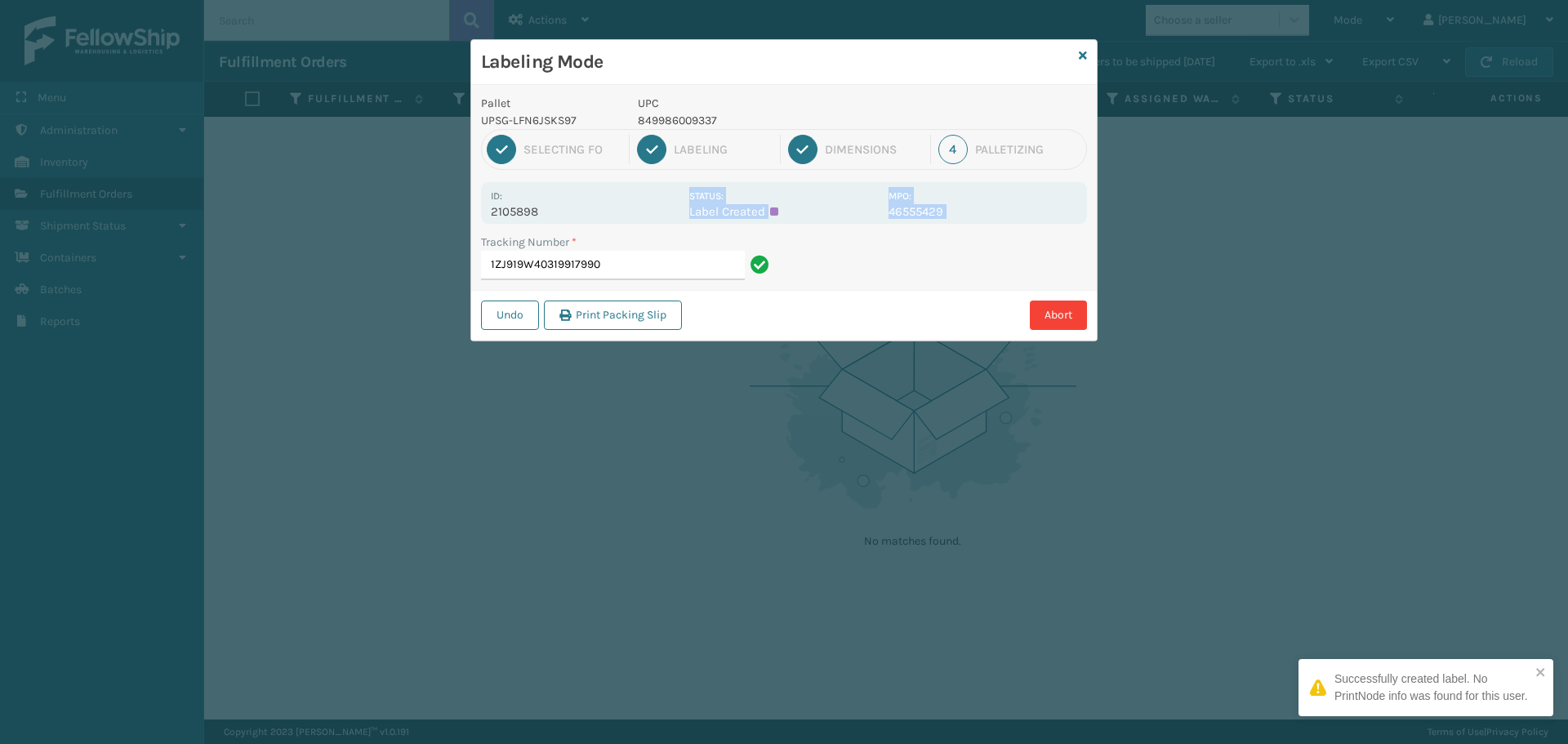
drag, startPoint x: 537, startPoint y: 209, endPoint x: 479, endPoint y: 224, distance: 59.9
click at [479, 224] on div "Pallet UPSG-LFN6JSKS97 UPC 849986009337 1 Selecting FO 2 Labeling 3 Dimensions …" at bounding box center [784, 212] width 626 height 255
click at [576, 209] on p "2105898" at bounding box center [584, 211] width 188 height 15
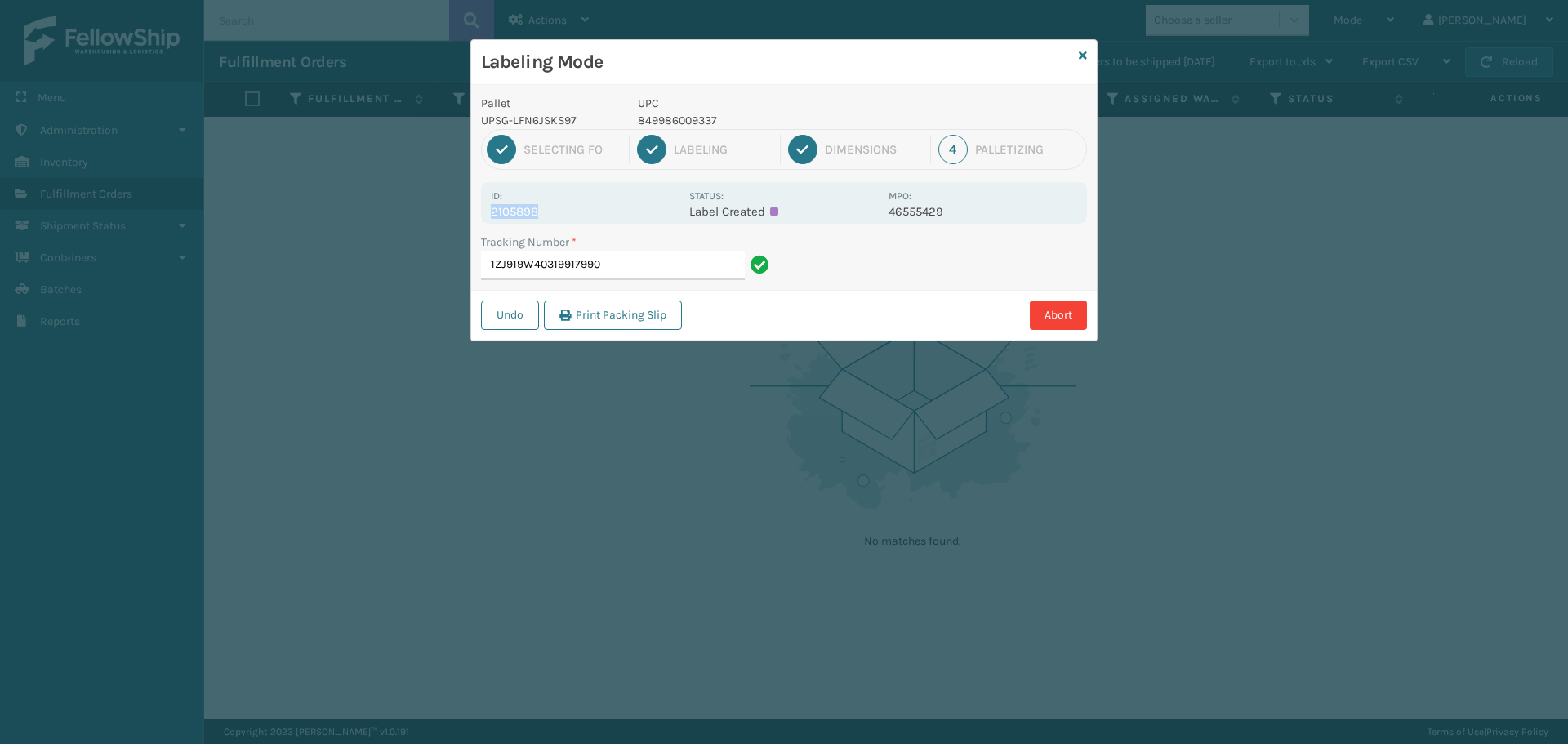
drag, startPoint x: 536, startPoint y: 212, endPoint x: 467, endPoint y: 217, distance: 69.2
click at [467, 217] on div "Labeling Mode Pallet UPSG-LFN6JSKS97 UPC 849986009337 1 Selecting FO 2 Labeling…" at bounding box center [784, 372] width 1568 height 744
copy p "2105898"
click at [626, 266] on input "1ZJ919W40319917990" at bounding box center [613, 265] width 264 height 29
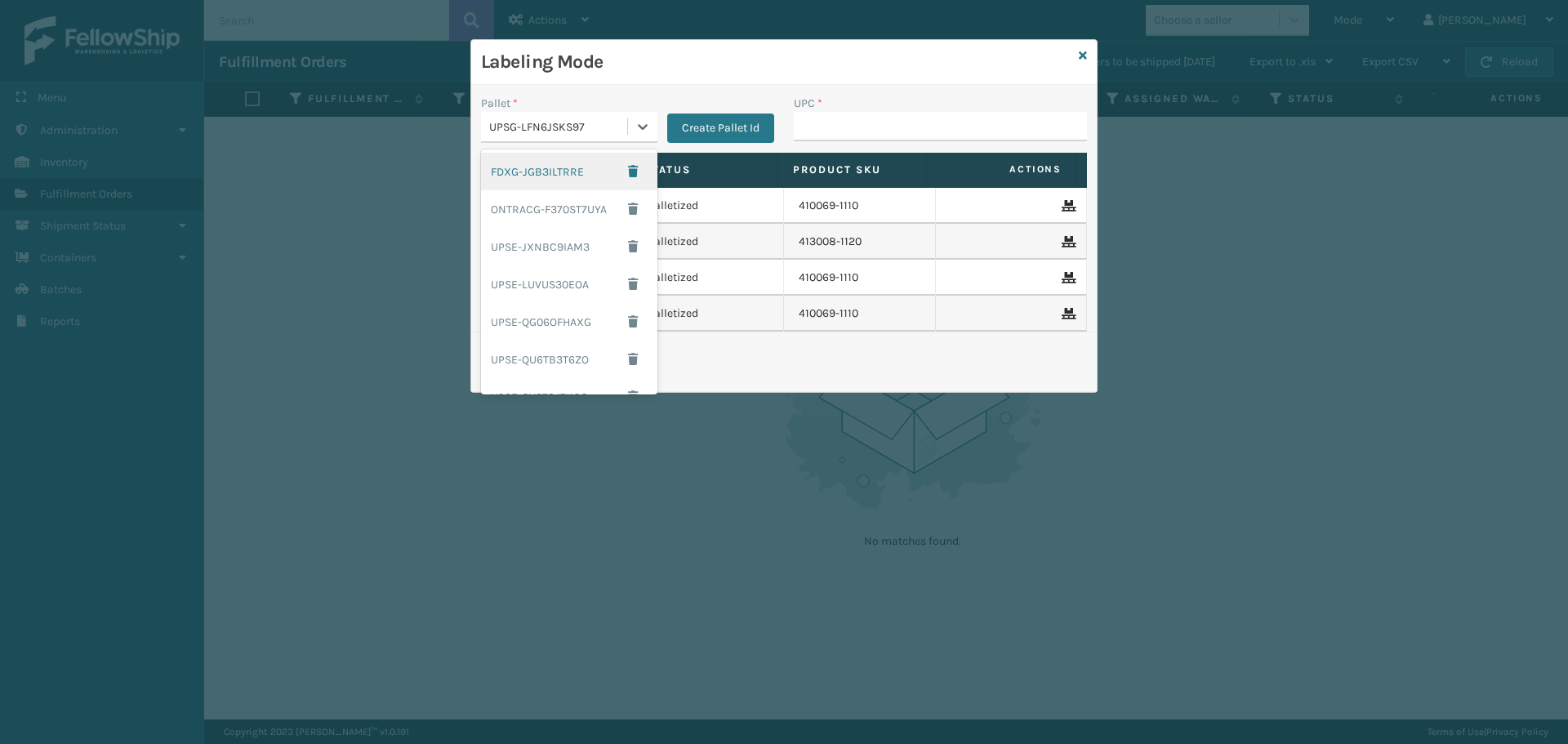
click at [579, 124] on div "UPSG-LFN6JSKS97" at bounding box center [559, 127] width 140 height 17
click at [564, 175] on div "FDXG-JGB3ILTRRE" at bounding box center [570, 171] width 176 height 38
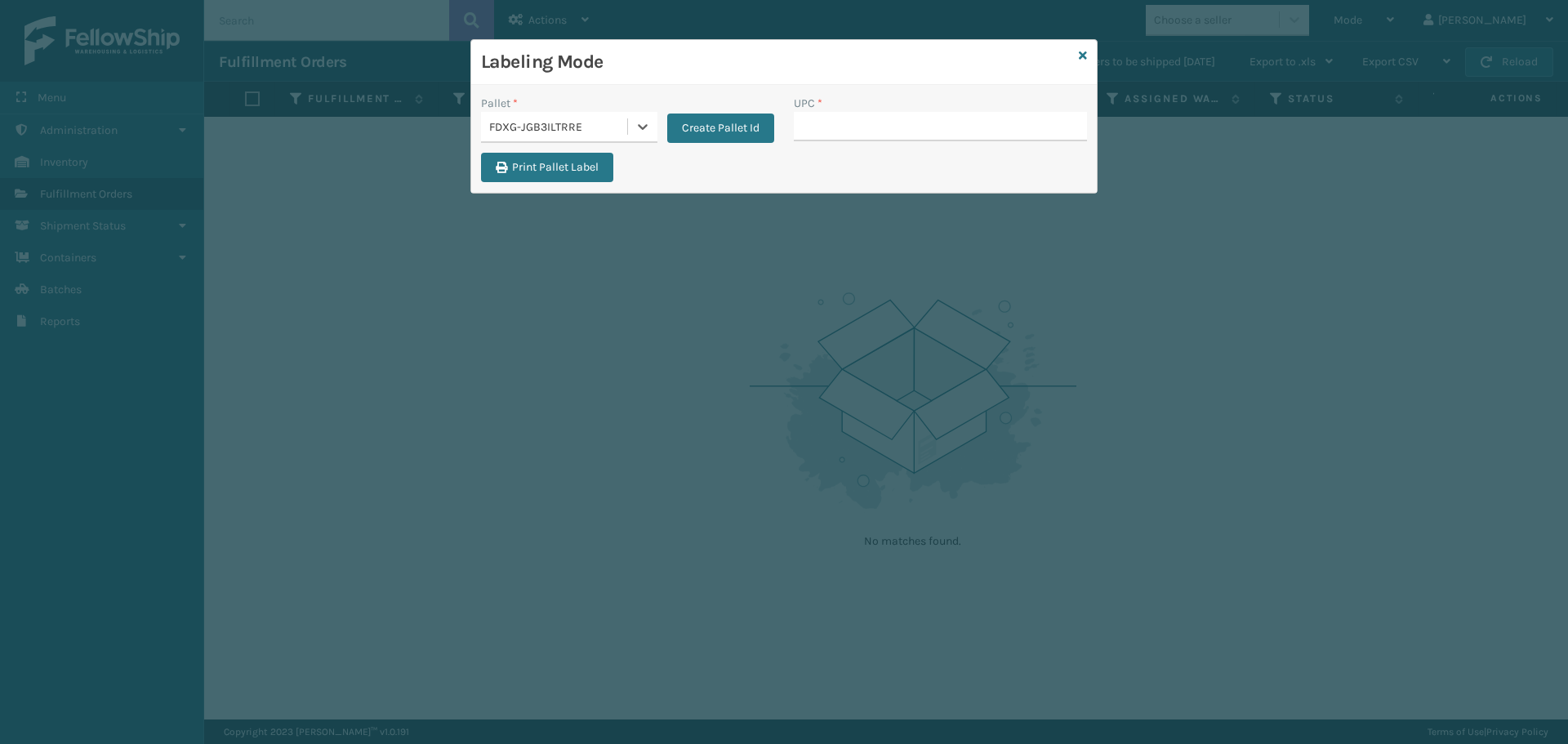
click at [615, 129] on div "FDXG-JGB3ILTRRE" at bounding box center [559, 127] width 140 height 17
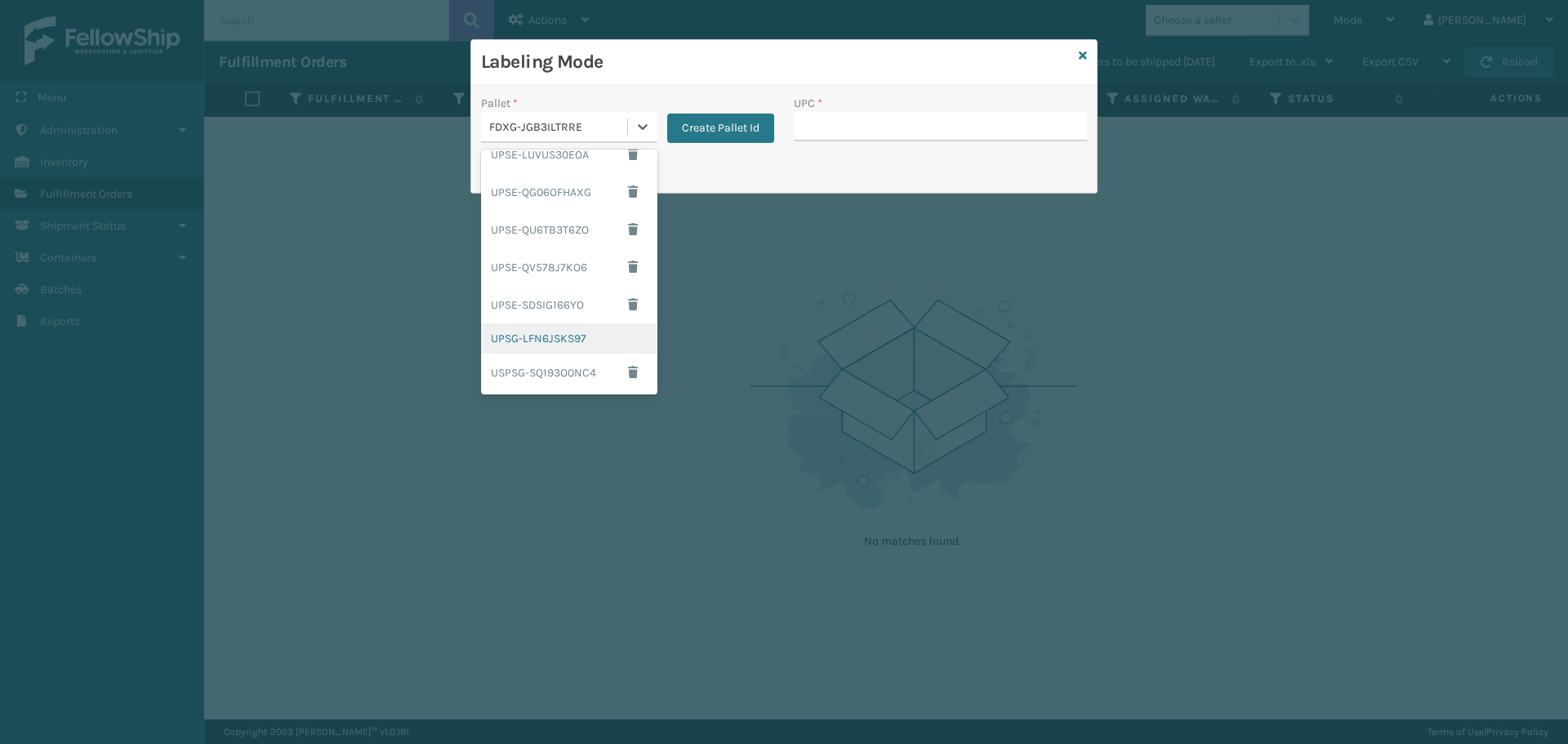
click at [578, 344] on div "UPSG-LFN6JSKS97" at bounding box center [570, 338] width 176 height 30
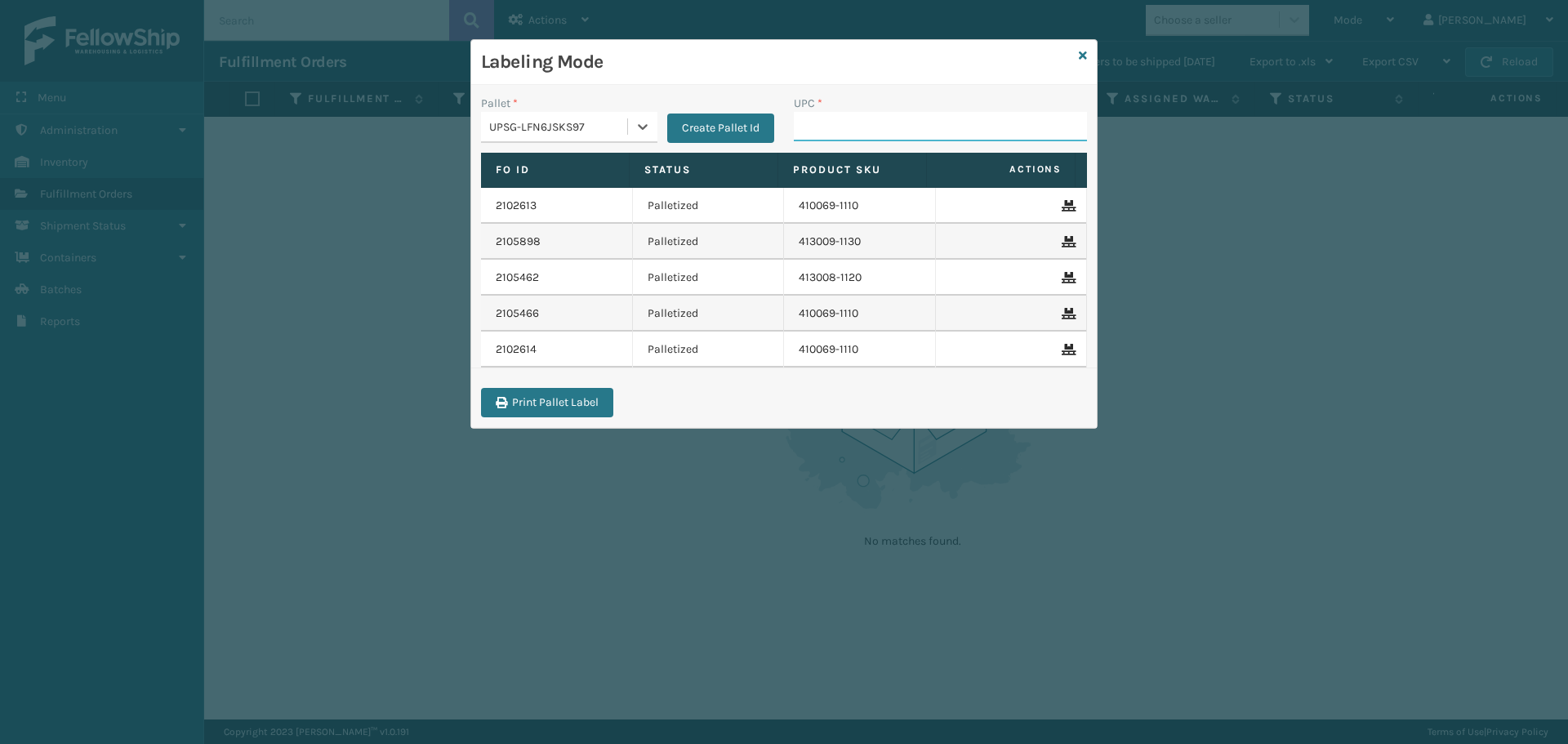
click at [831, 125] on input "UPC *" at bounding box center [940, 127] width 293 height 29
click at [773, 71] on h3 "Labeling Mode" at bounding box center [777, 62] width 592 height 25
click at [921, 115] on input "UPC *" at bounding box center [940, 127] width 293 height 29
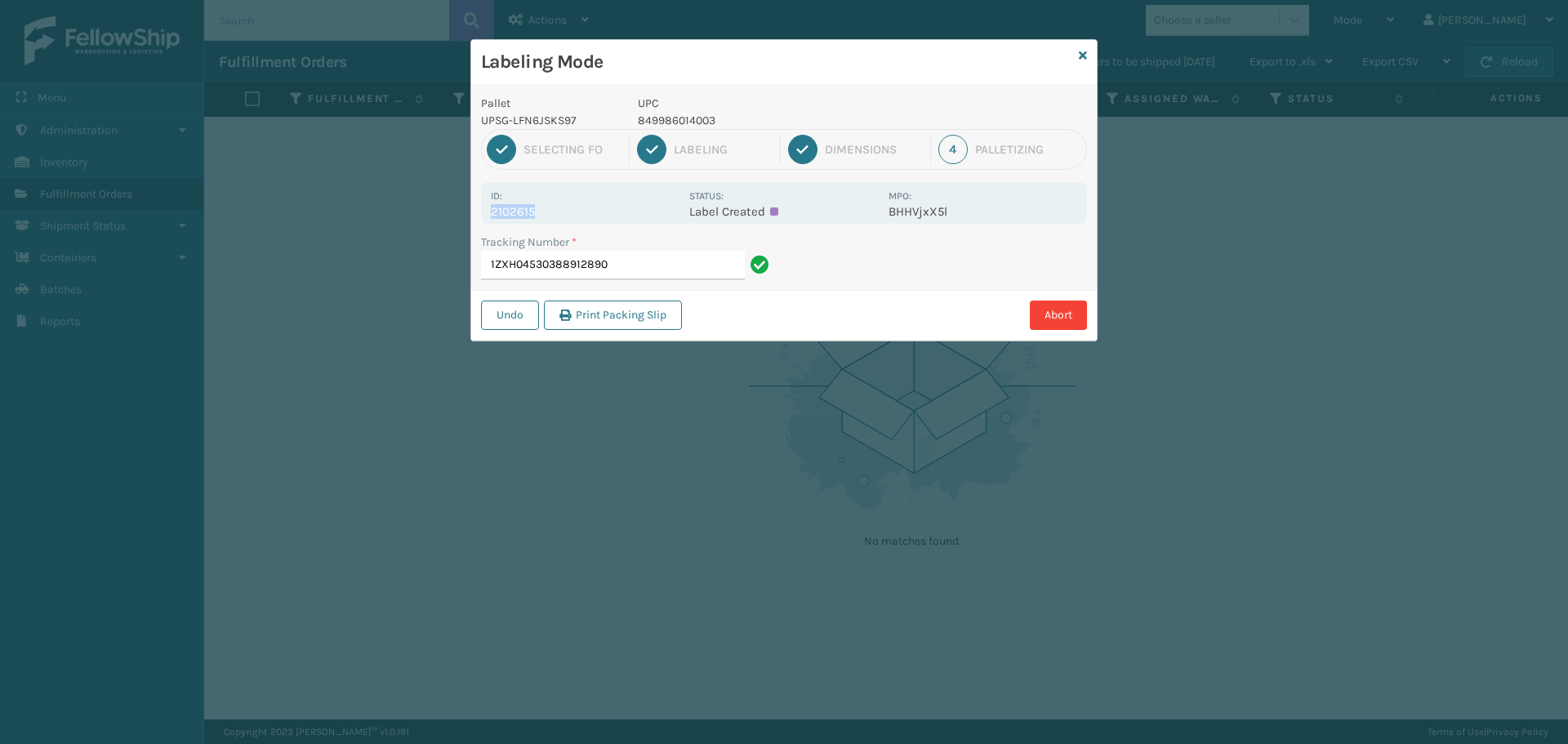
drag, startPoint x: 532, startPoint y: 212, endPoint x: 455, endPoint y: 209, distance: 77.1
click at [455, 209] on div "Labeling Mode Pallet UPSG-LFN6JSKS97 UPC 849986014003 1 Selecting FO 2 Labeling…" at bounding box center [784, 372] width 1568 height 744
copy p "2102615"
click at [675, 276] on input "1ZXH04530388912890" at bounding box center [613, 265] width 264 height 29
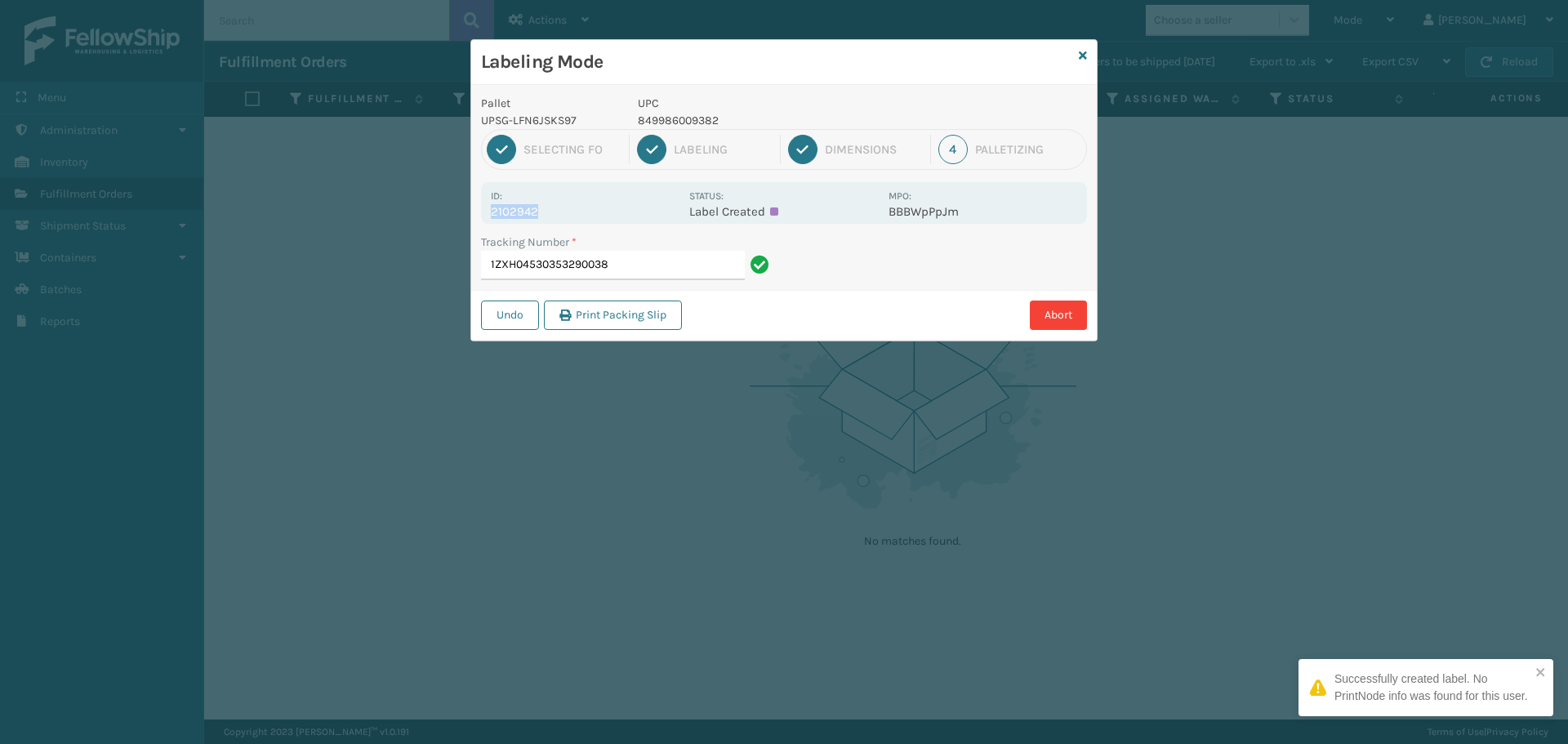
drag, startPoint x: 536, startPoint y: 212, endPoint x: 458, endPoint y: 224, distance: 78.9
click at [458, 224] on div "Labeling Mode Pallet UPSG-LFN6JSKS97 UPC 849986009382 1 Selecting FO 2 Labeling…" at bounding box center [784, 372] width 1568 height 744
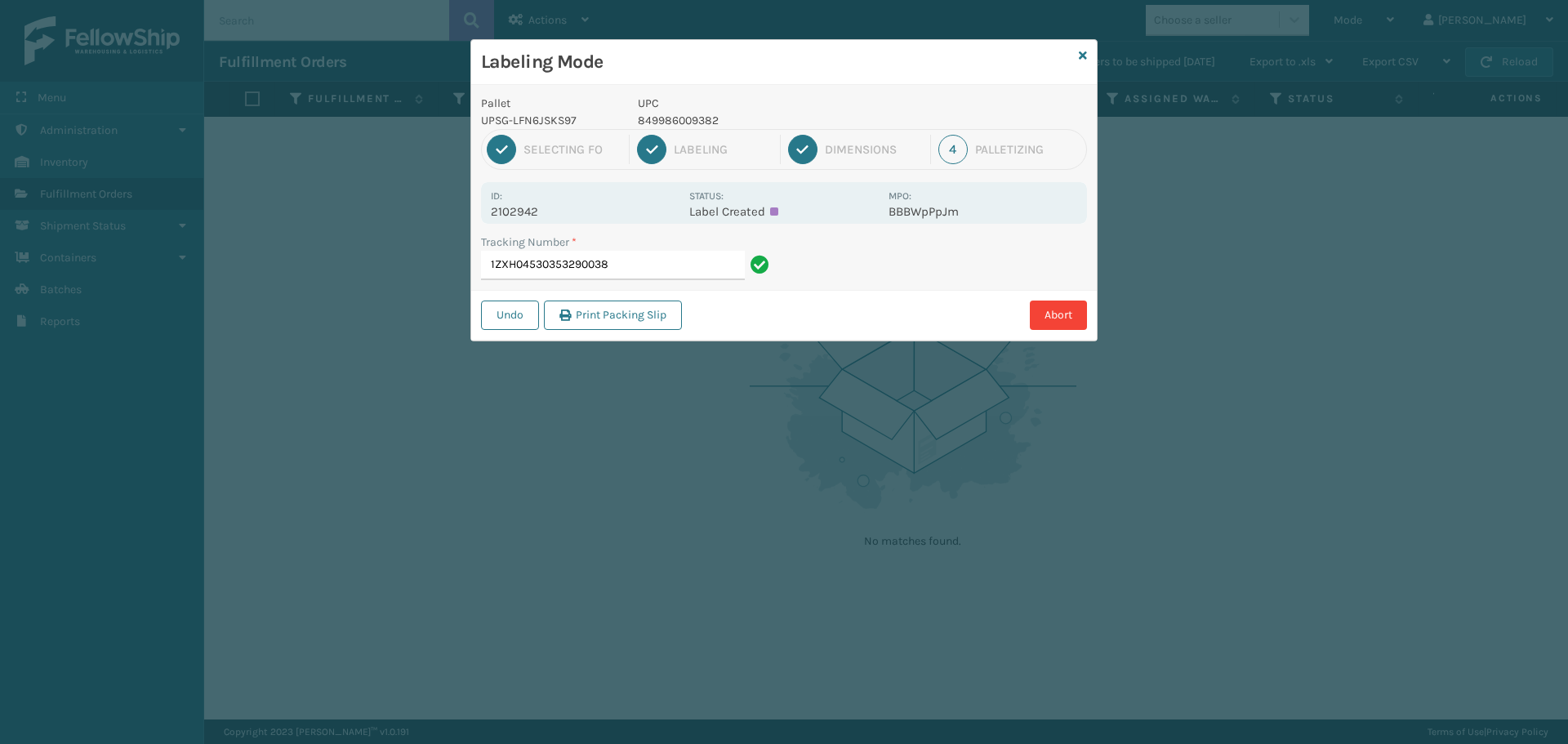
click at [556, 195] on div "Id: 2102942" at bounding box center [584, 203] width 188 height 32
drag, startPoint x: 535, startPoint y: 217, endPoint x: 492, endPoint y: 220, distance: 43.1
click at [492, 220] on div "Id: 2102942 Status: Label Created MPO: BBBWpPpJm" at bounding box center [784, 202] width 606 height 41
copy p "2102942"
click at [651, 262] on input "1ZXH04530353290038" at bounding box center [613, 265] width 264 height 29
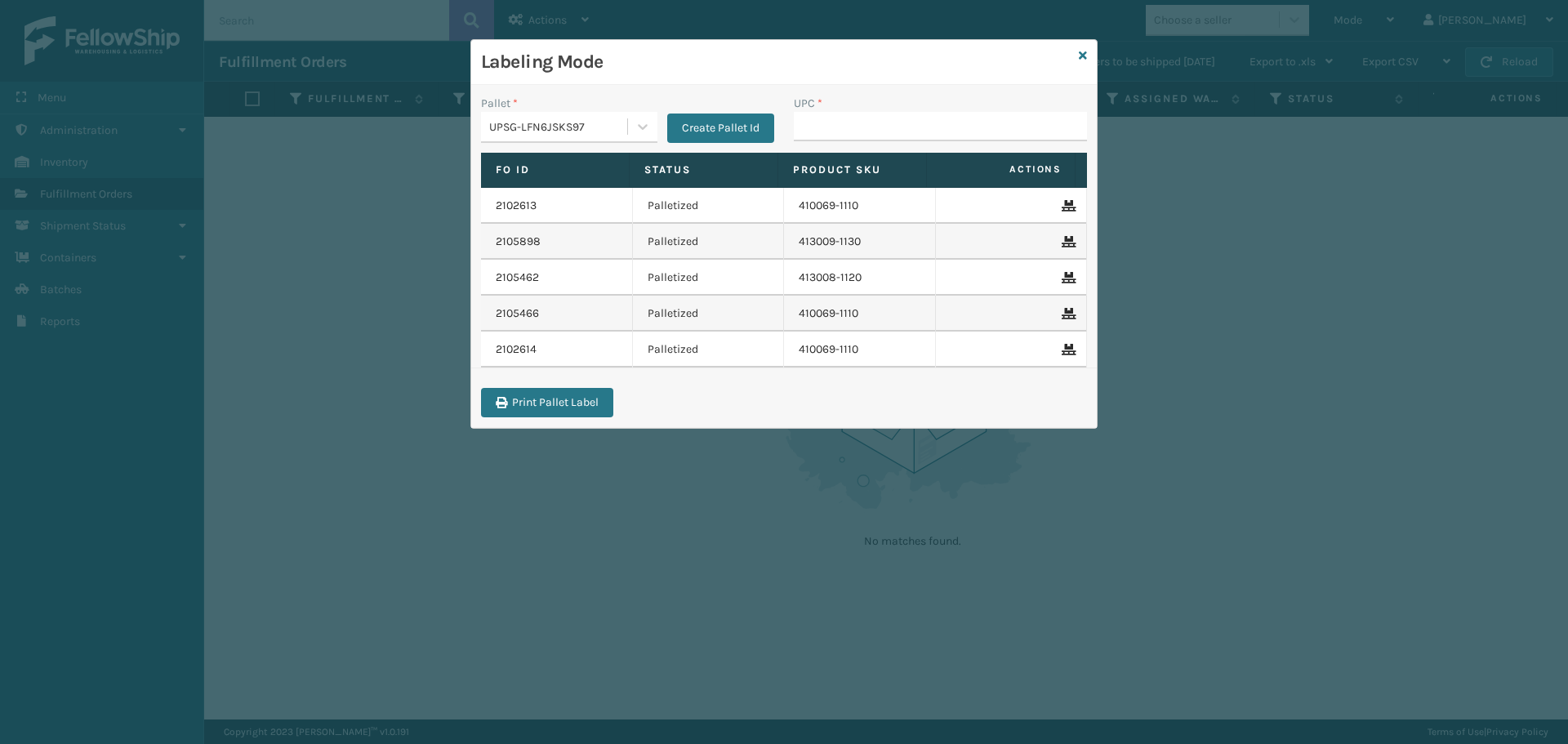
click at [1087, 55] on div "Labeling Mode" at bounding box center [784, 62] width 626 height 45
click at [1084, 57] on icon at bounding box center [1082, 55] width 8 height 11
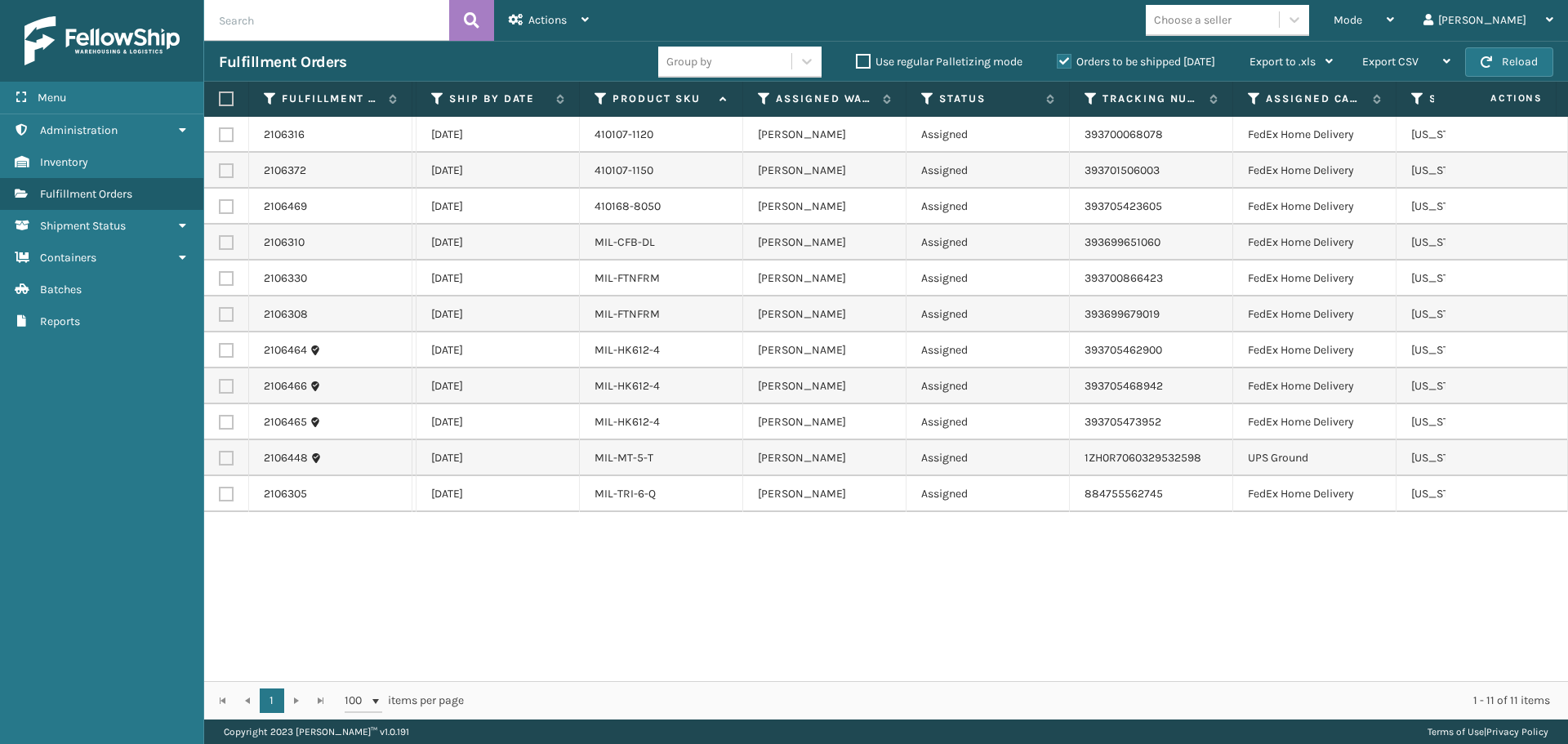
scroll to position [0, 0]
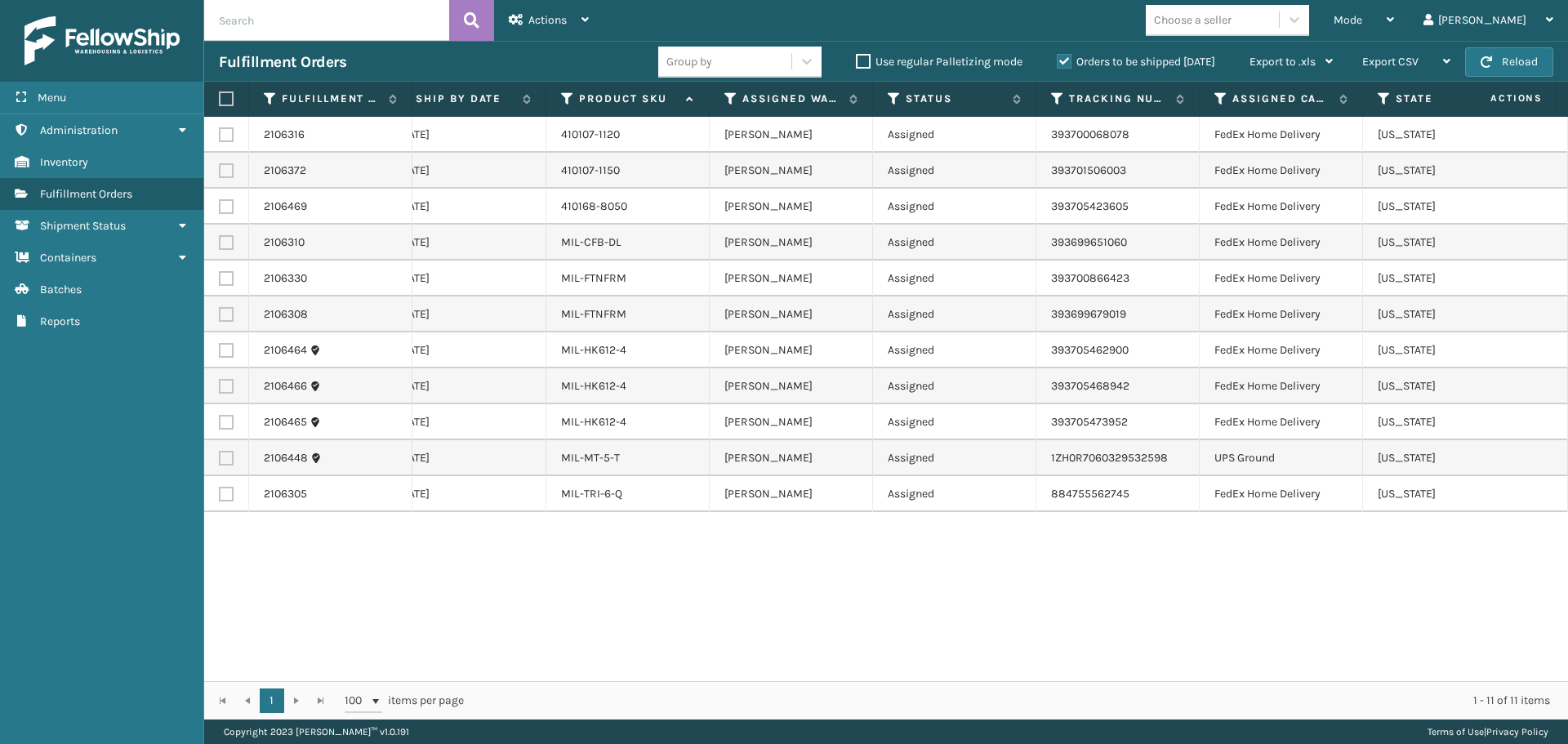
click at [228, 100] on label at bounding box center [223, 99] width 10 height 15
click at [220, 100] on input "checkbox" at bounding box center [219, 99] width 1 height 11
checkbox input "true"
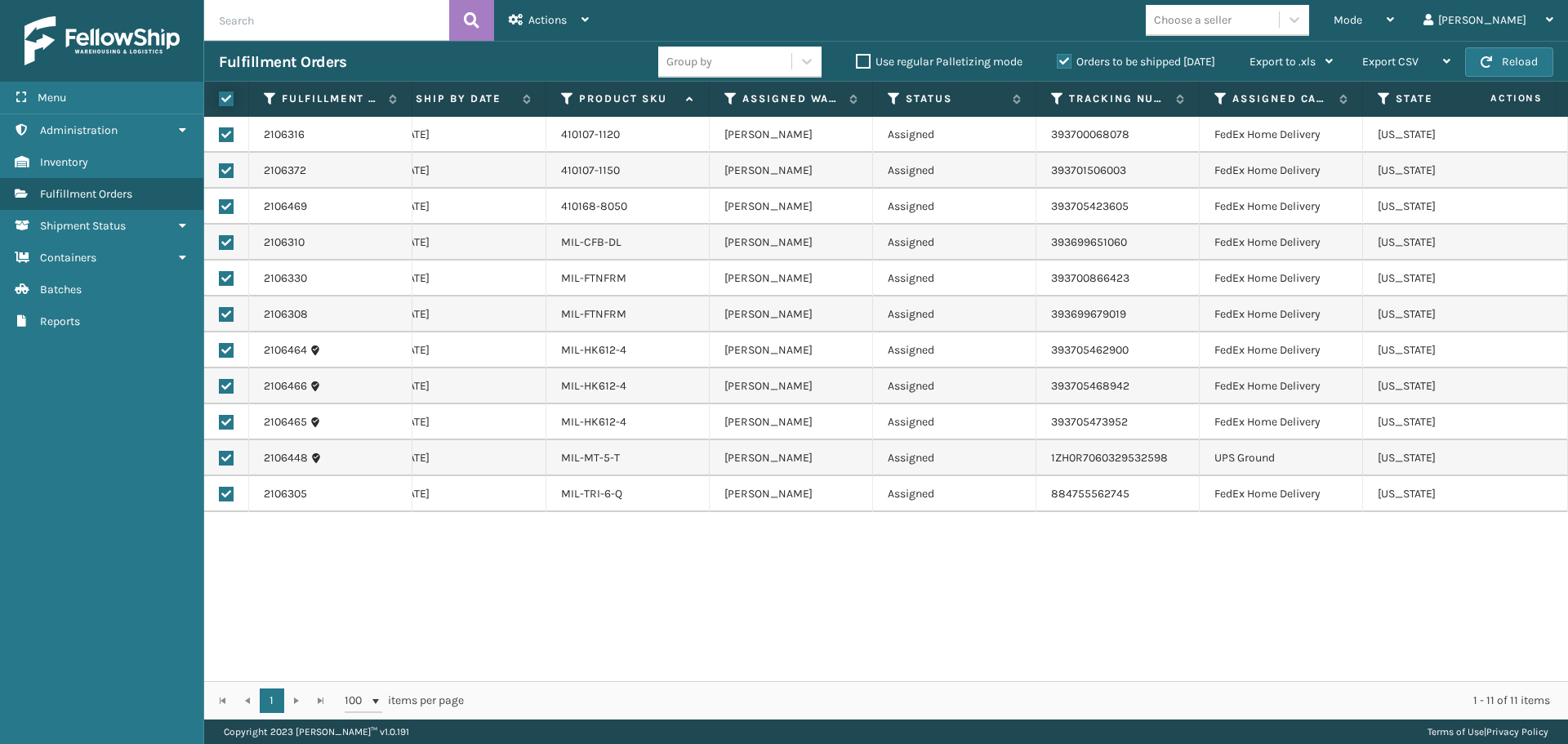
checkbox input "true"
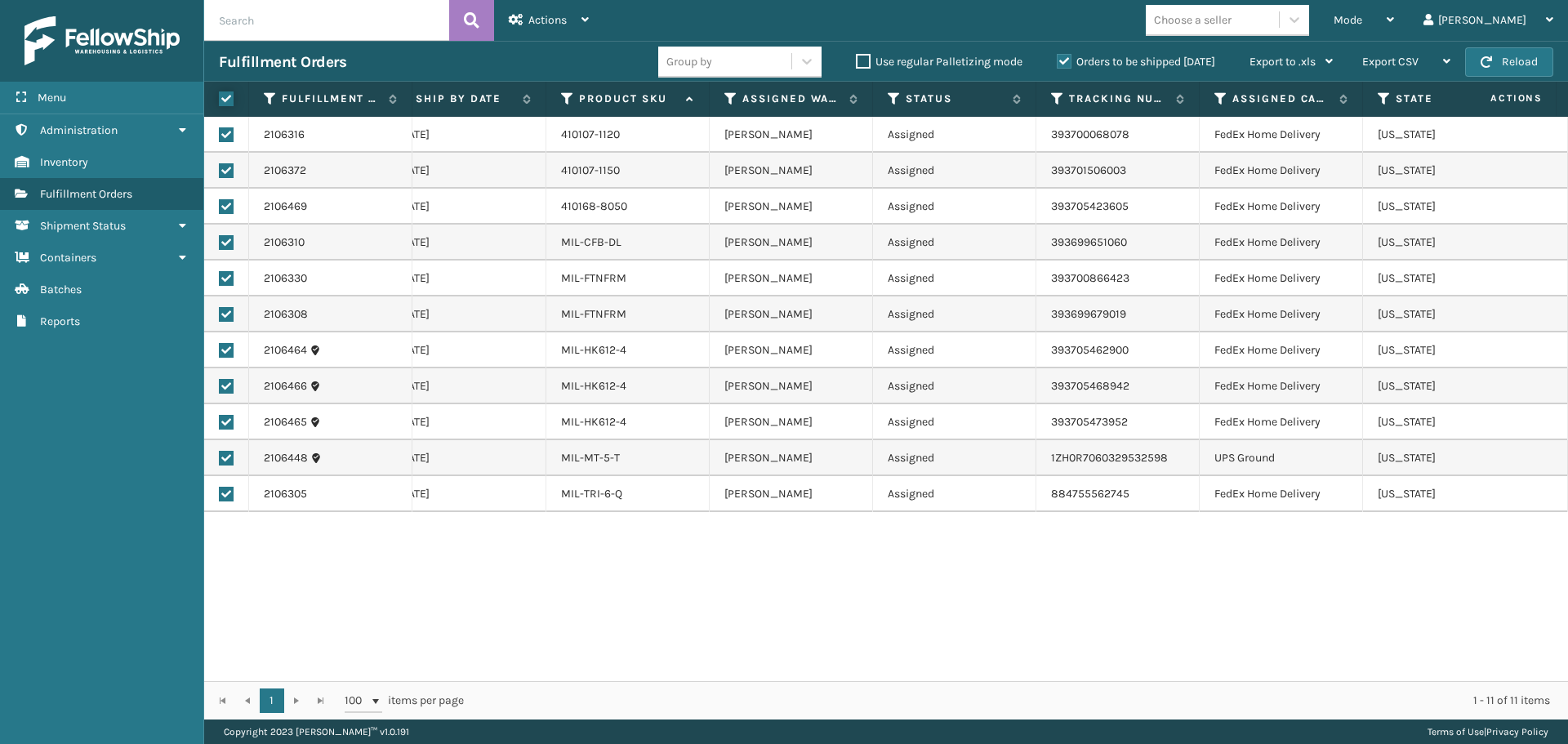
checkbox input "true"
click at [1381, 9] on div "Mode" at bounding box center [1364, 20] width 61 height 40
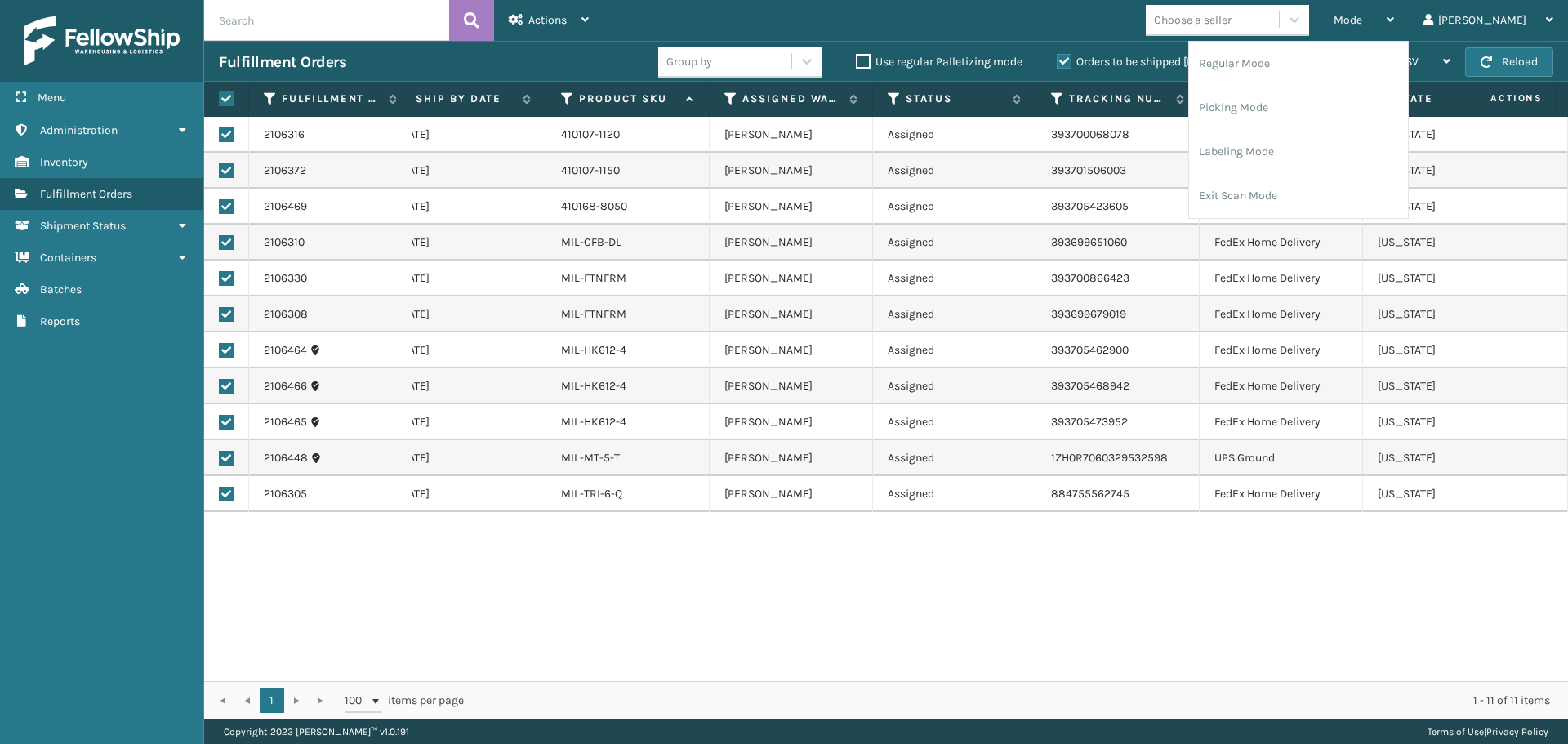
click at [1213, 565] on div "2106316 113-2572261-5511428 1 [DATE] 410107-1120 [PERSON_NAME] Assigned 3937000…" at bounding box center [886, 399] width 1364 height 564
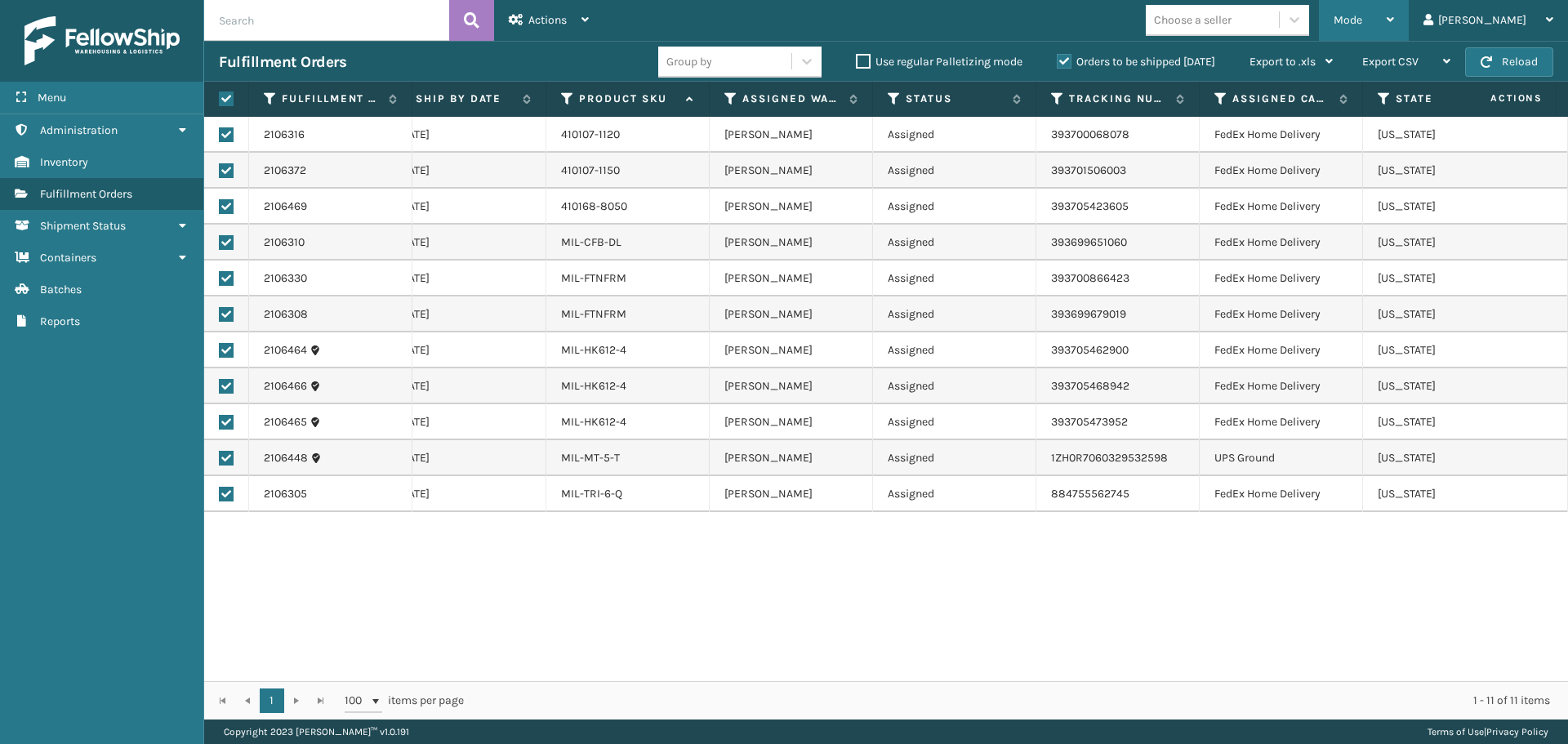
click at [1362, 22] on span "Mode" at bounding box center [1348, 19] width 28 height 14
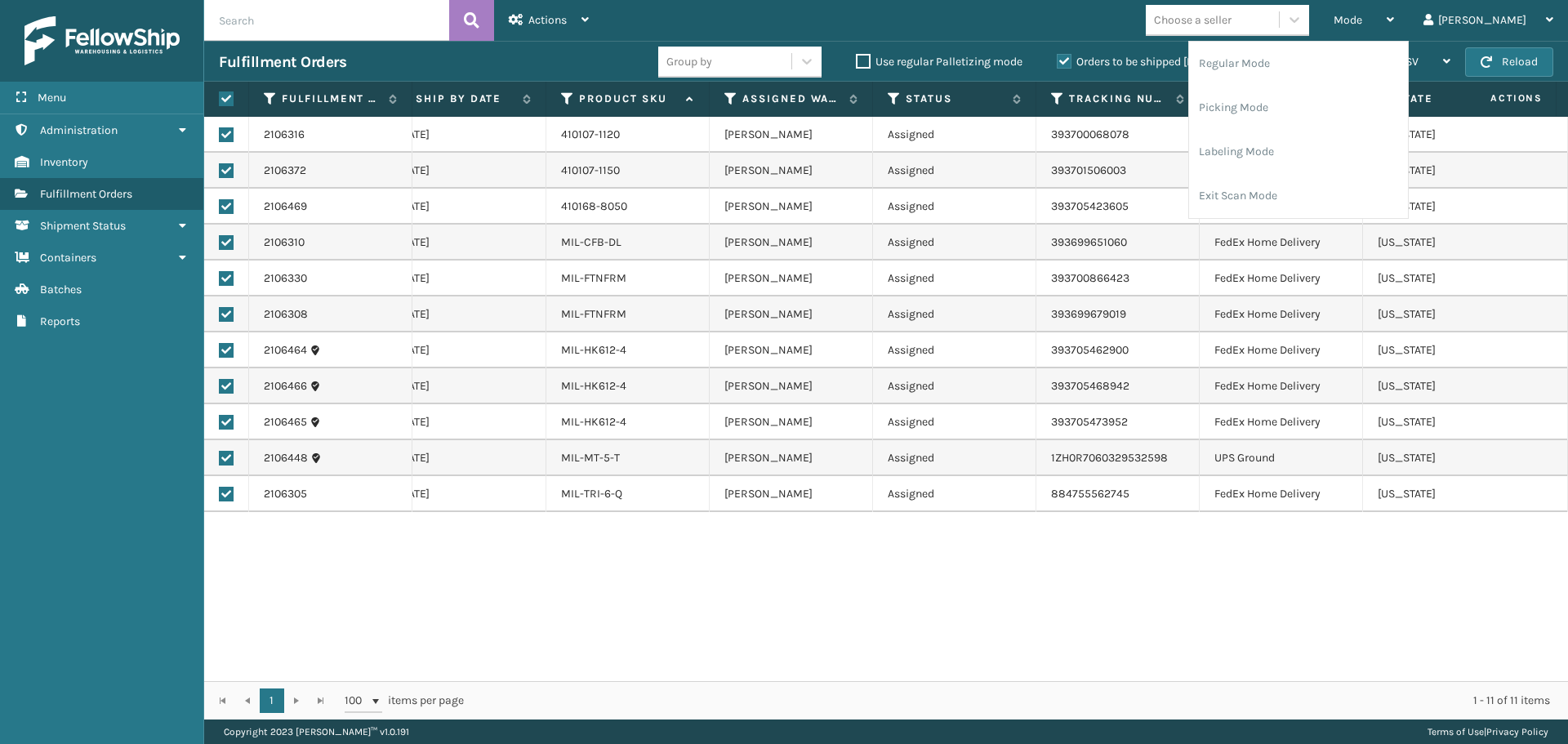
click at [1100, 648] on div "2106316 113-2572261-5511428 1 [DATE] 410107-1120 [PERSON_NAME] Assigned 3937000…" at bounding box center [886, 399] width 1364 height 564
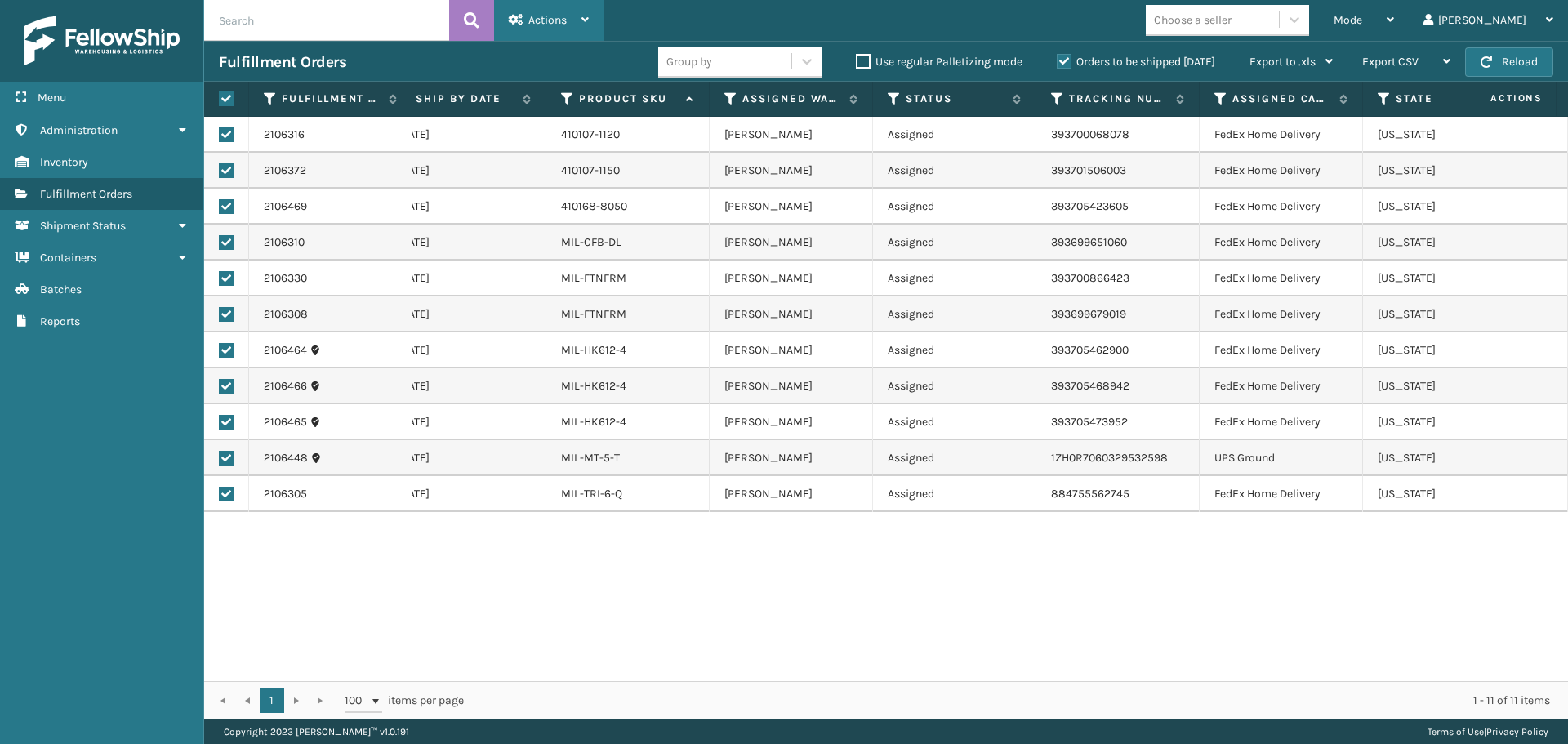
click at [546, 11] on div "Actions" at bounding box center [548, 20] width 80 height 40
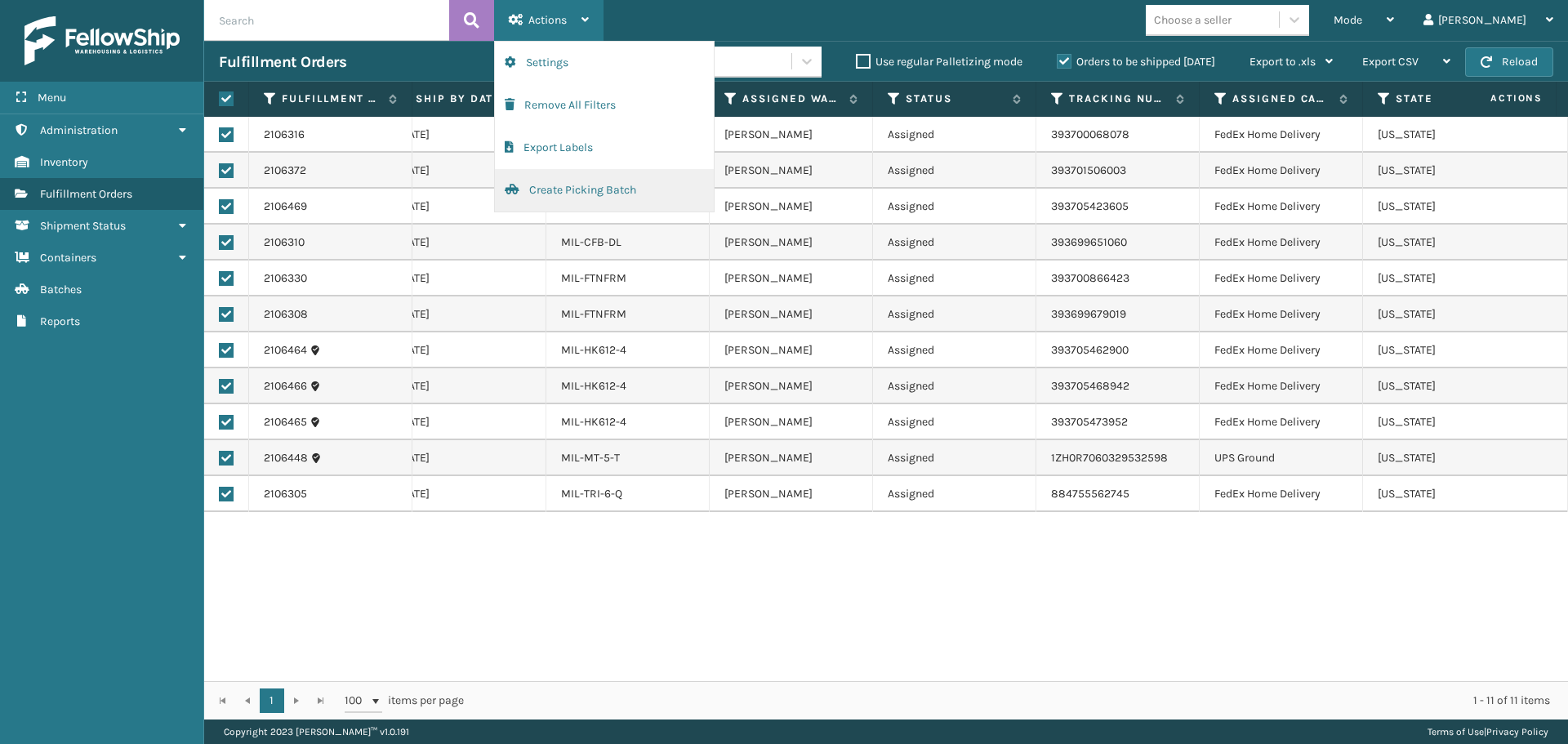
click at [650, 207] on button "Create Picking Batch" at bounding box center [604, 190] width 219 height 42
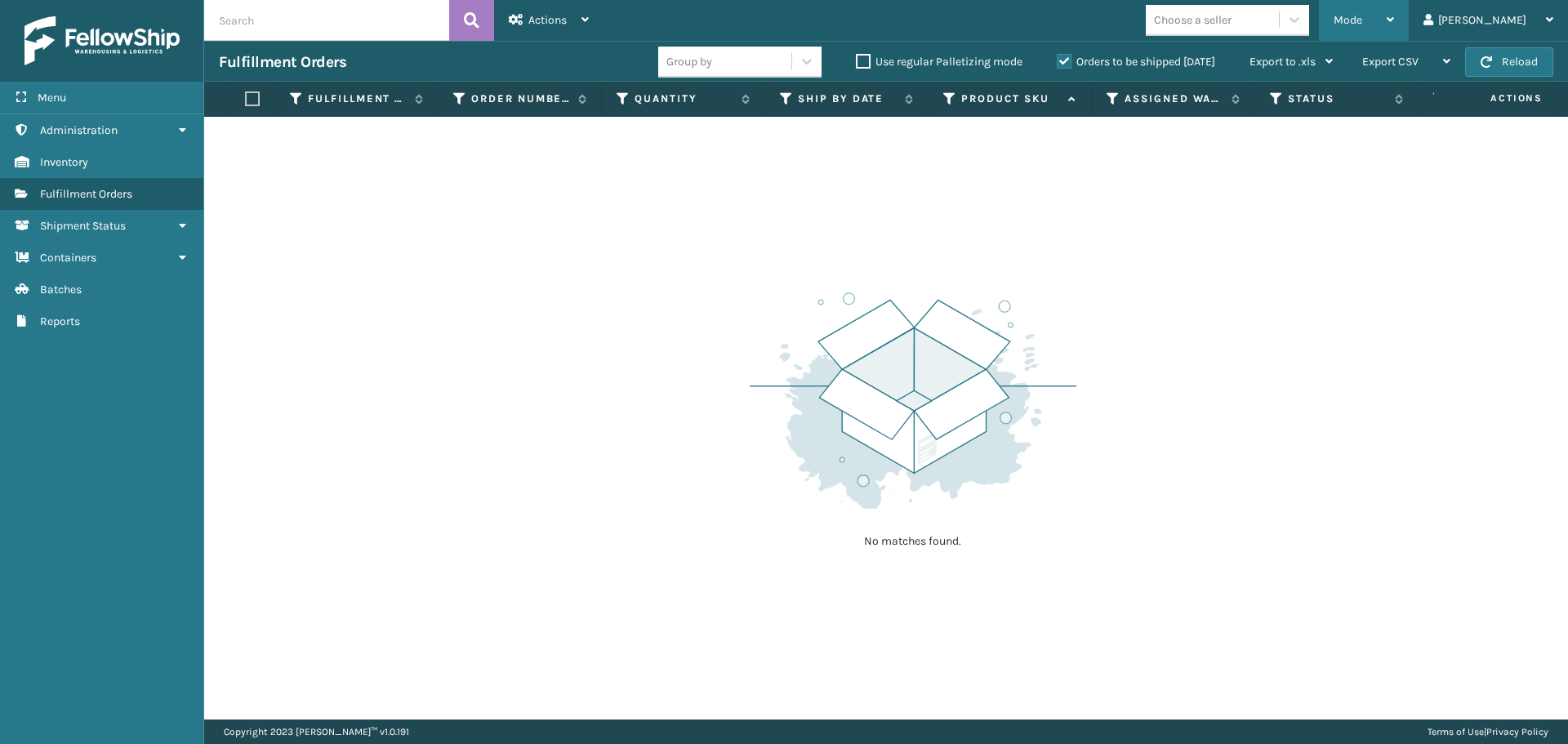
click at [1362, 18] on span "Mode" at bounding box center [1348, 19] width 28 height 14
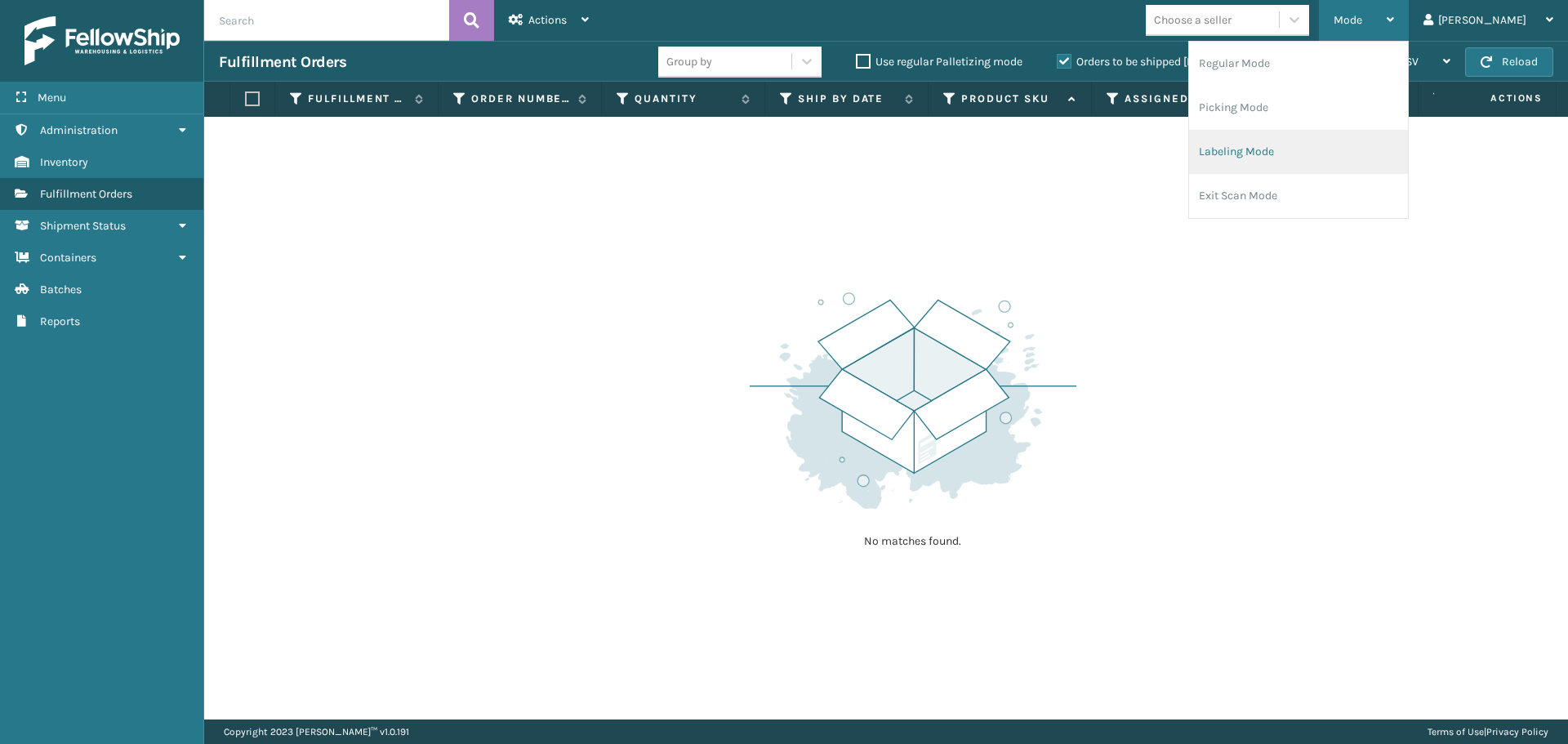
click at [1325, 138] on li "Labeling Mode" at bounding box center [1299, 152] width 219 height 44
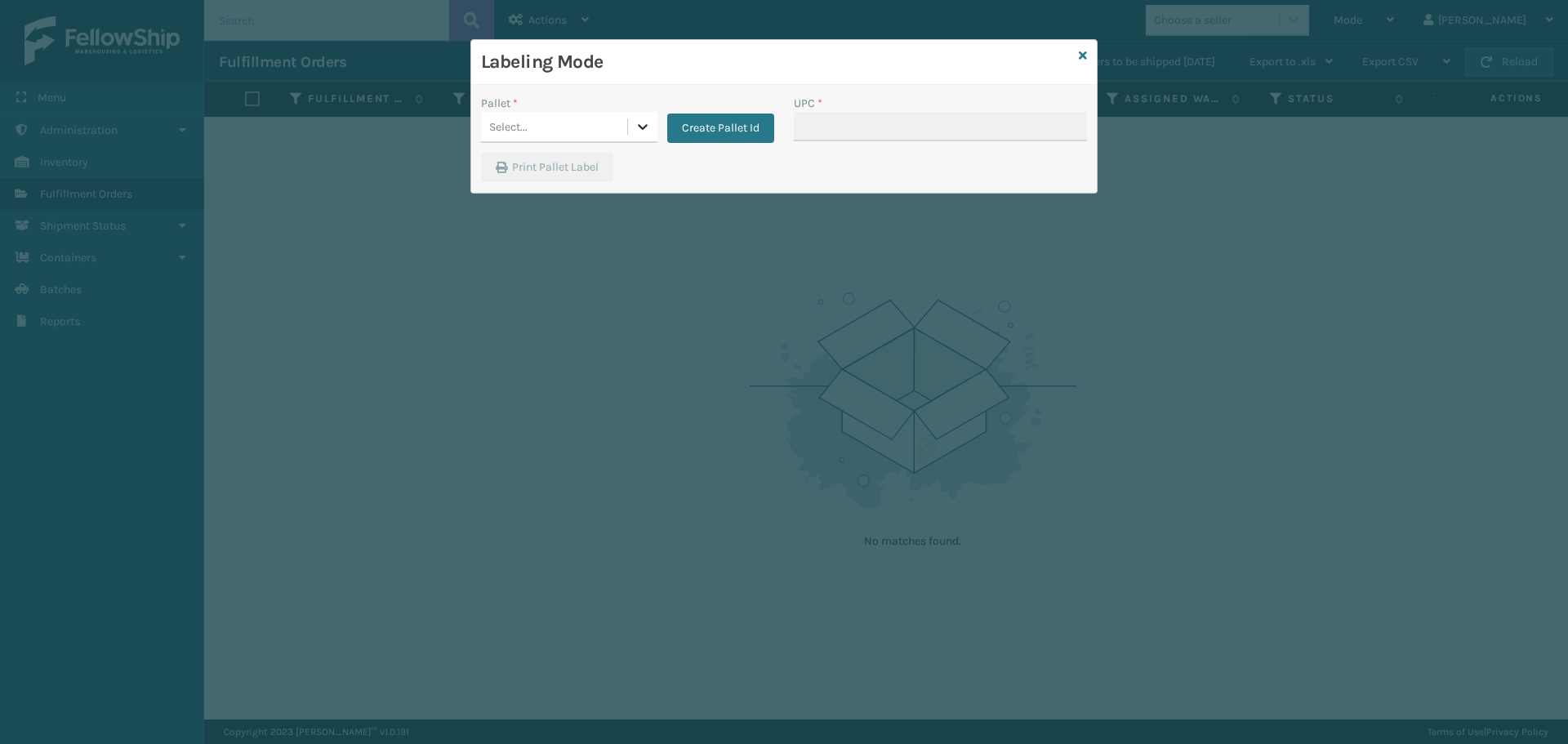
click at [635, 112] on div at bounding box center [643, 127] width 29 height 29
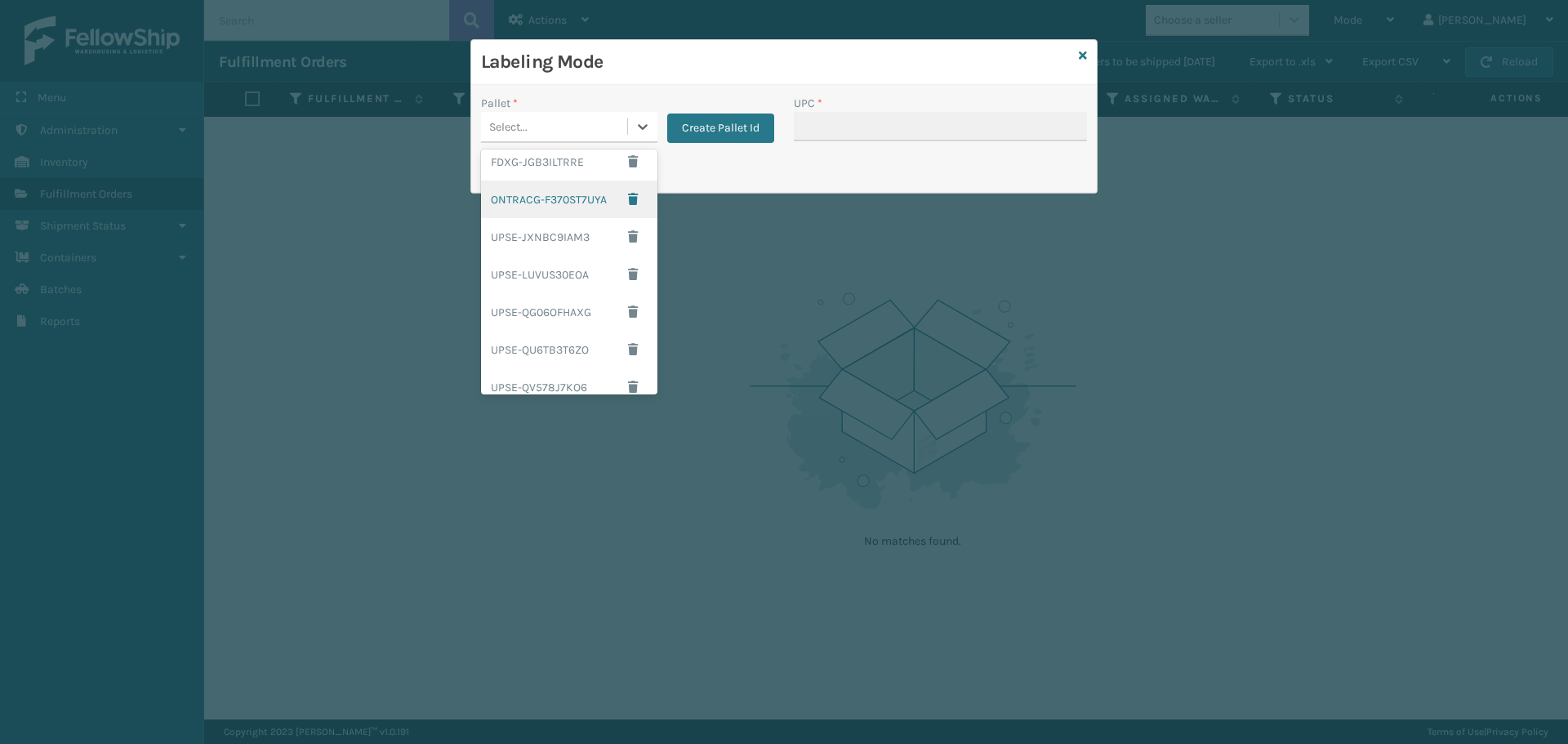
scroll to position [140, 0]
click at [545, 337] on div "UPSG-LFN6JSKS97" at bounding box center [570, 338] width 176 height 30
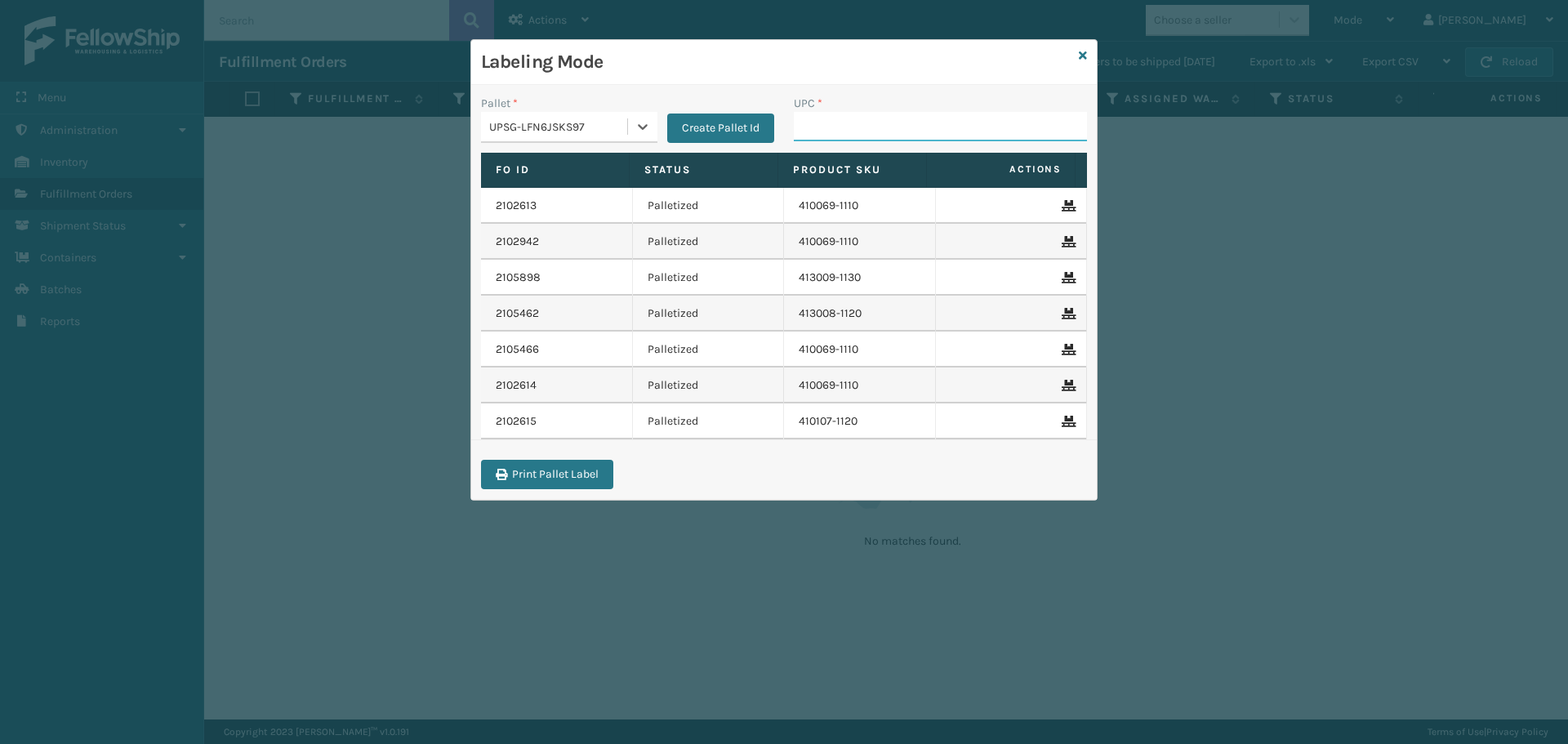
click at [906, 131] on input "UPC *" at bounding box center [940, 127] width 293 height 29
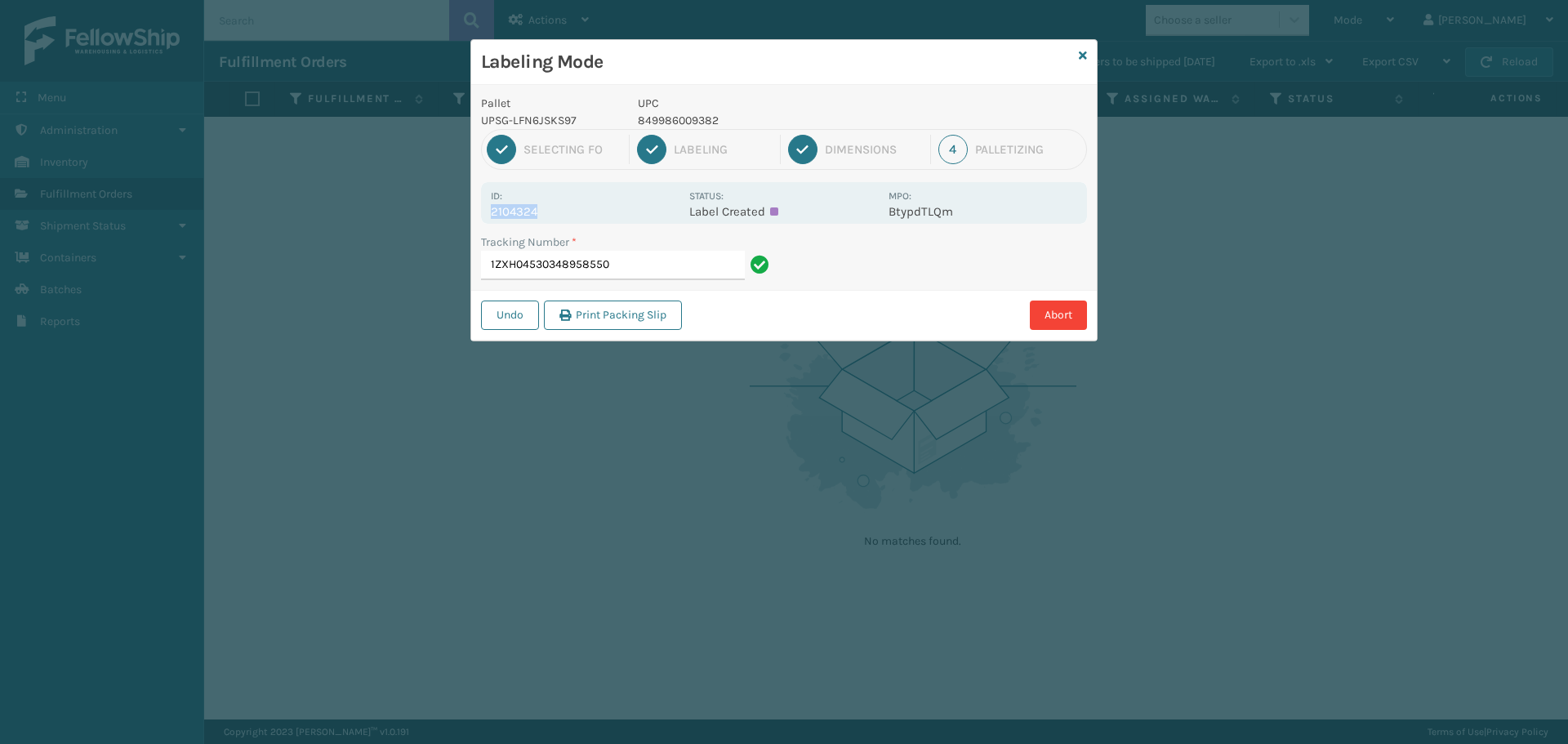
drag, startPoint x: 536, startPoint y: 211, endPoint x: 475, endPoint y: 208, distance: 61.1
click at [475, 208] on div "Pallet UPSG-LFN6JSKS97 UPC 849986009382 1 Selecting FO 2 Labeling 3 Dimensions …" at bounding box center [784, 212] width 626 height 255
copy p "2104324"
click at [688, 260] on input "1ZXH04530348958550" at bounding box center [613, 265] width 264 height 29
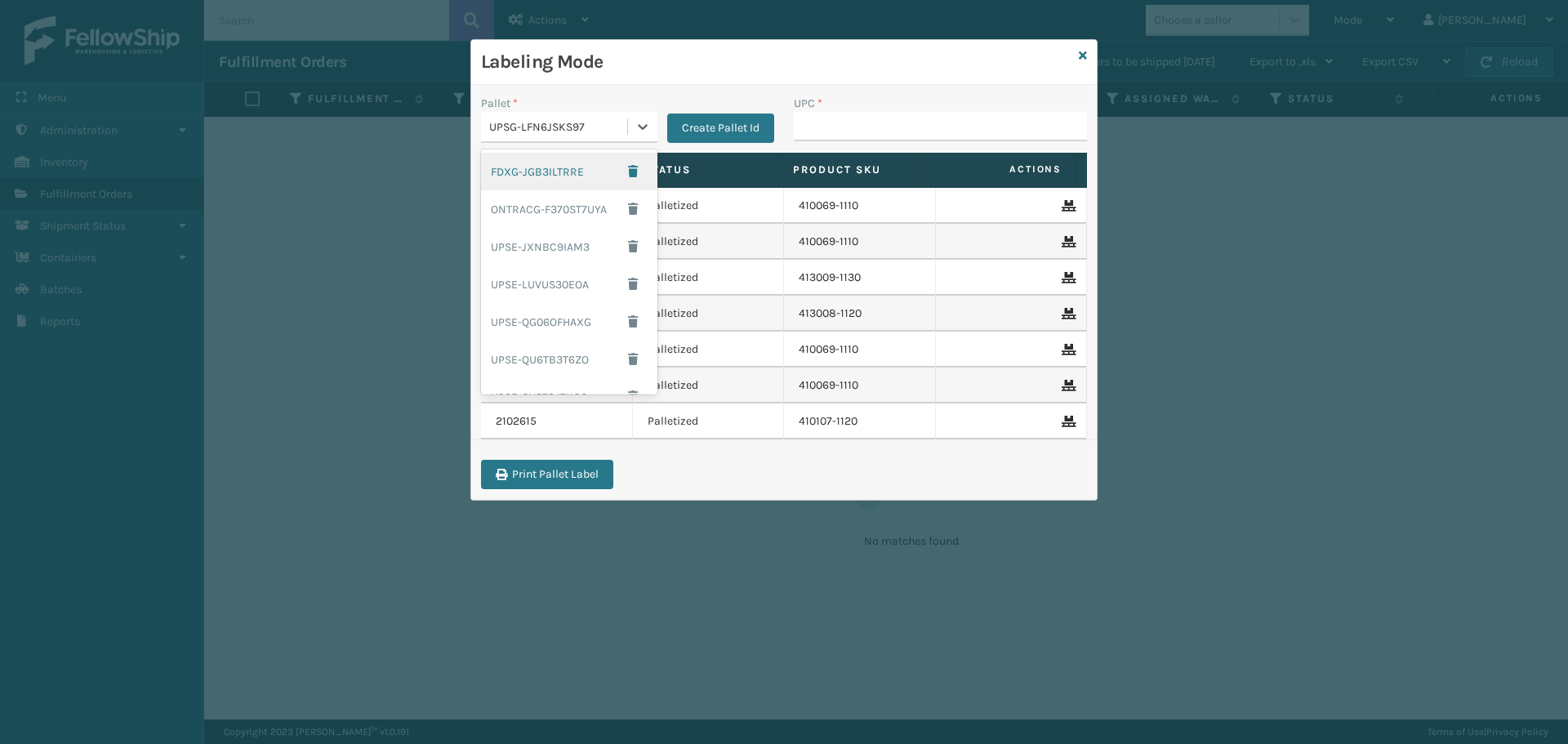
click at [590, 126] on div "UPSG-LFN6JSKS97" at bounding box center [559, 127] width 140 height 17
click at [567, 198] on div "ONTRACG-F370ST7UYA" at bounding box center [570, 209] width 176 height 38
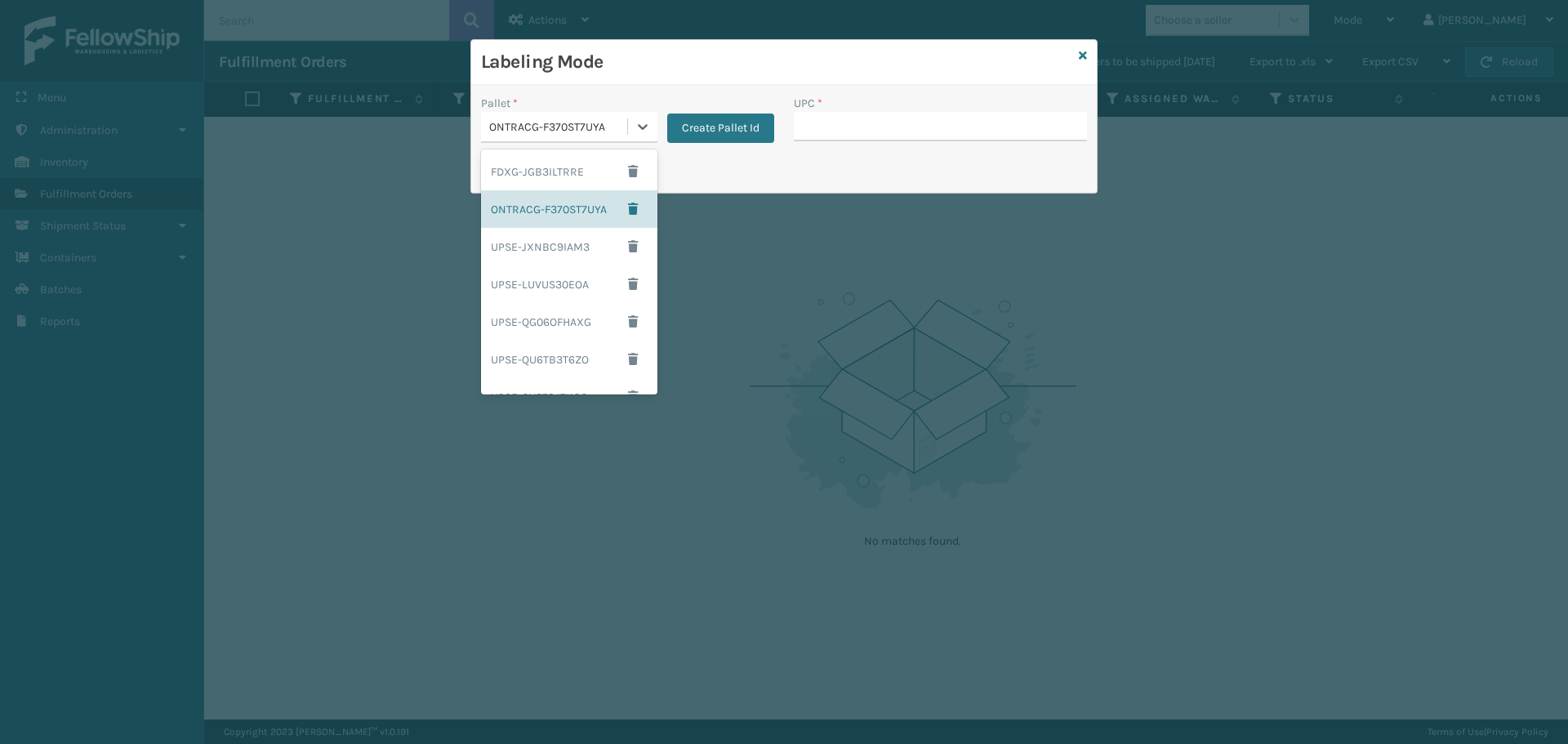
click at [615, 121] on div "ONTRACG-F370ST7UYA" at bounding box center [559, 127] width 140 height 17
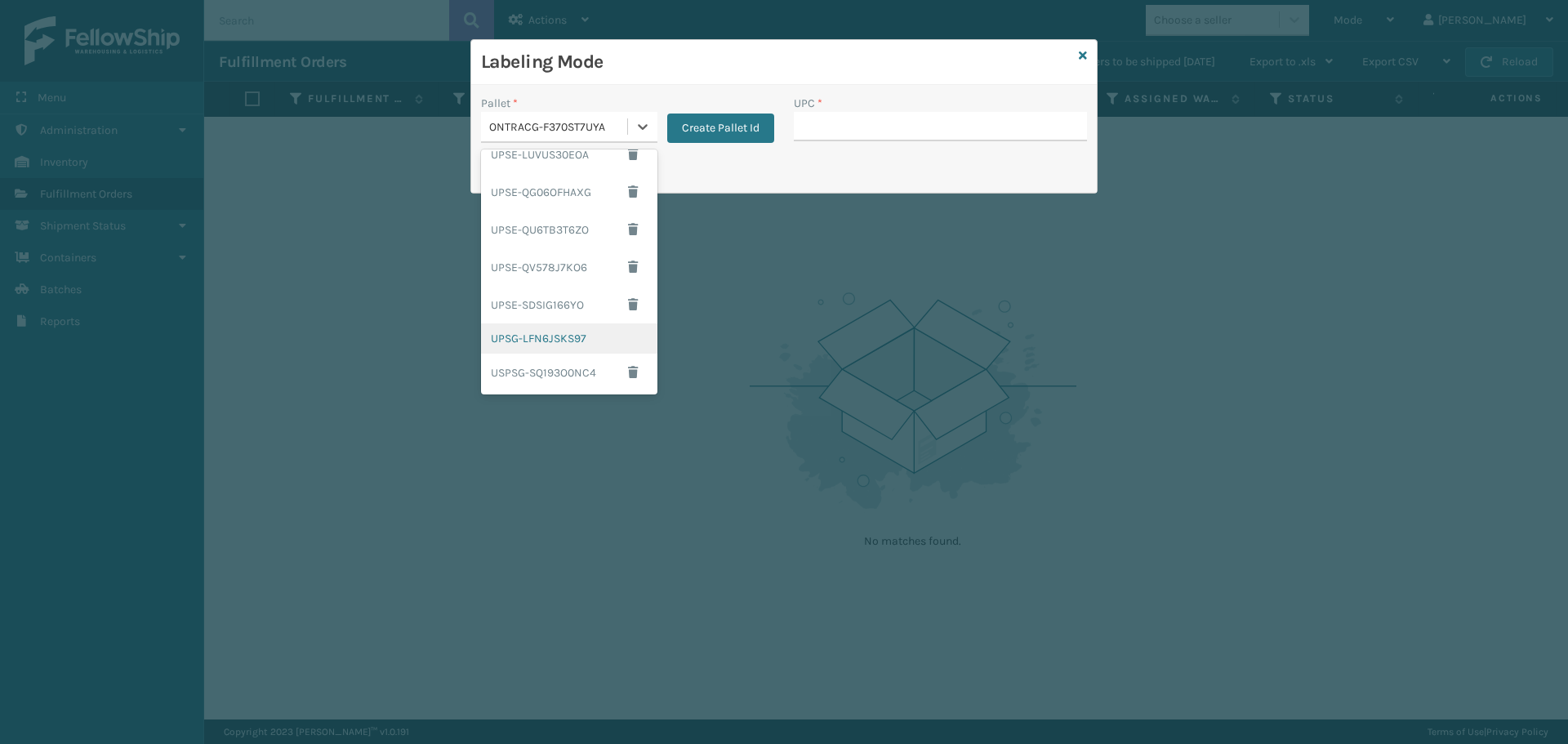
click at [551, 350] on div "UPSG-LFN6JSKS97" at bounding box center [570, 338] width 176 height 30
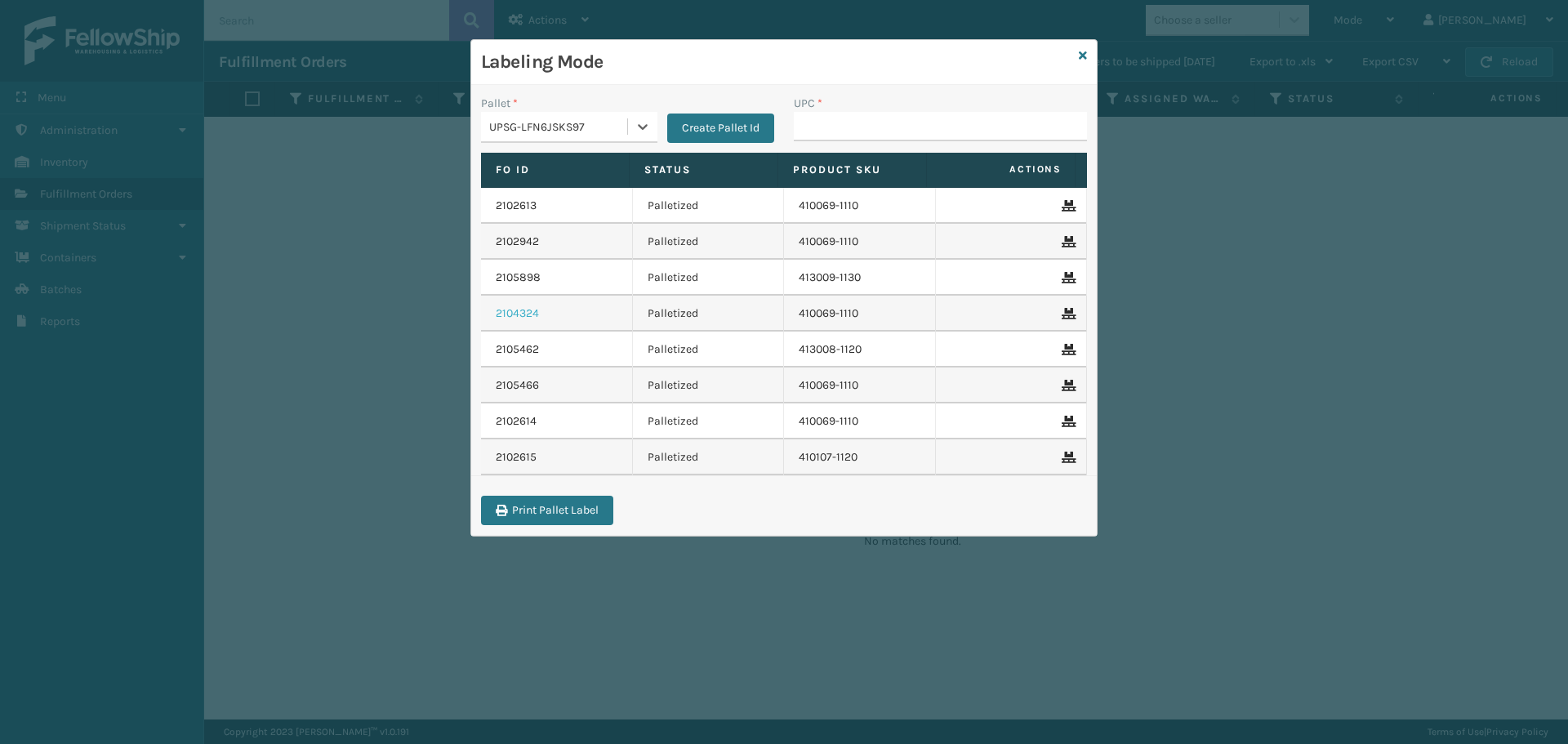
click at [534, 319] on link "2104324" at bounding box center [517, 314] width 43 height 17
